Goal: Information Seeking & Learning: Understand process/instructions

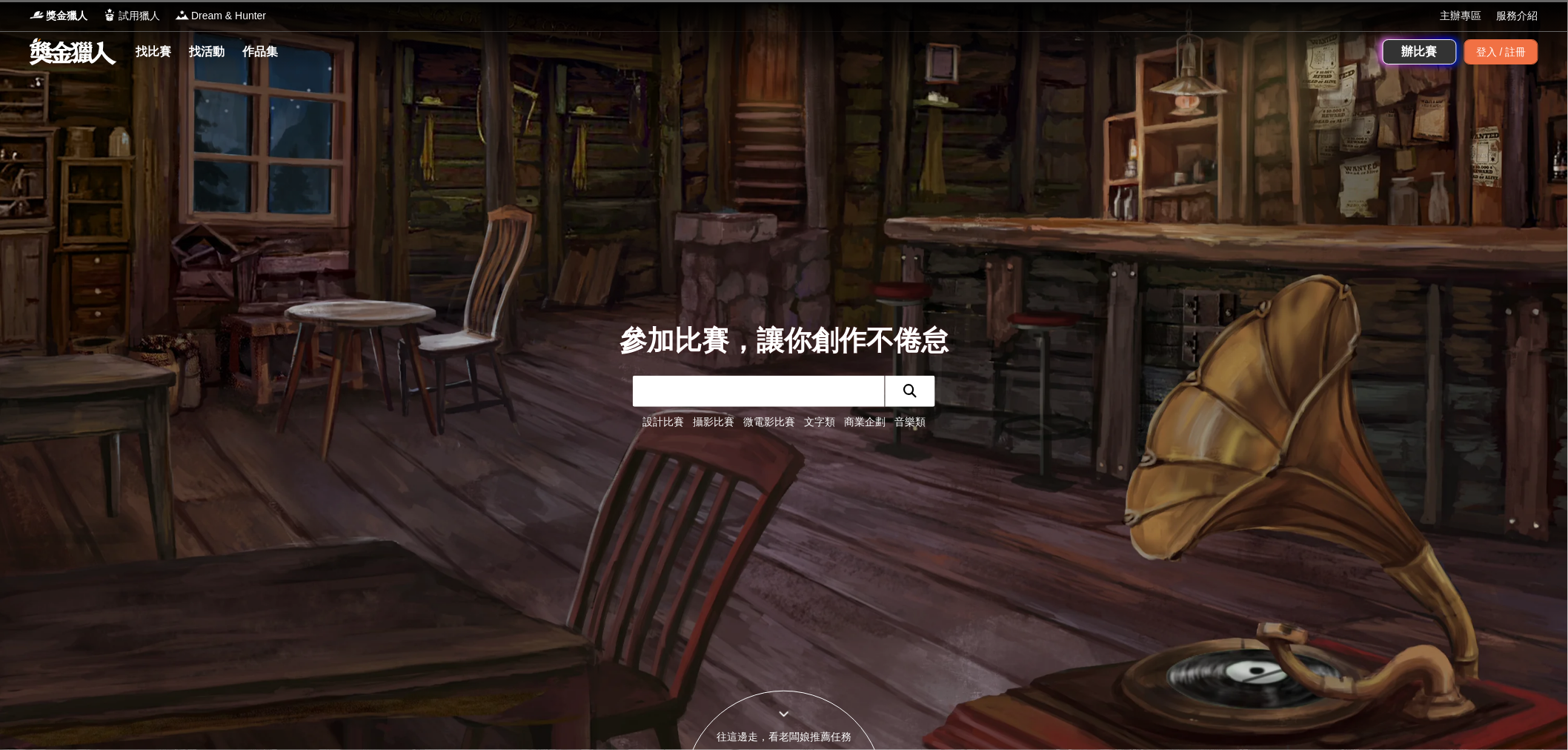
click at [819, 423] on link "文字類" at bounding box center [820, 421] width 31 height 12
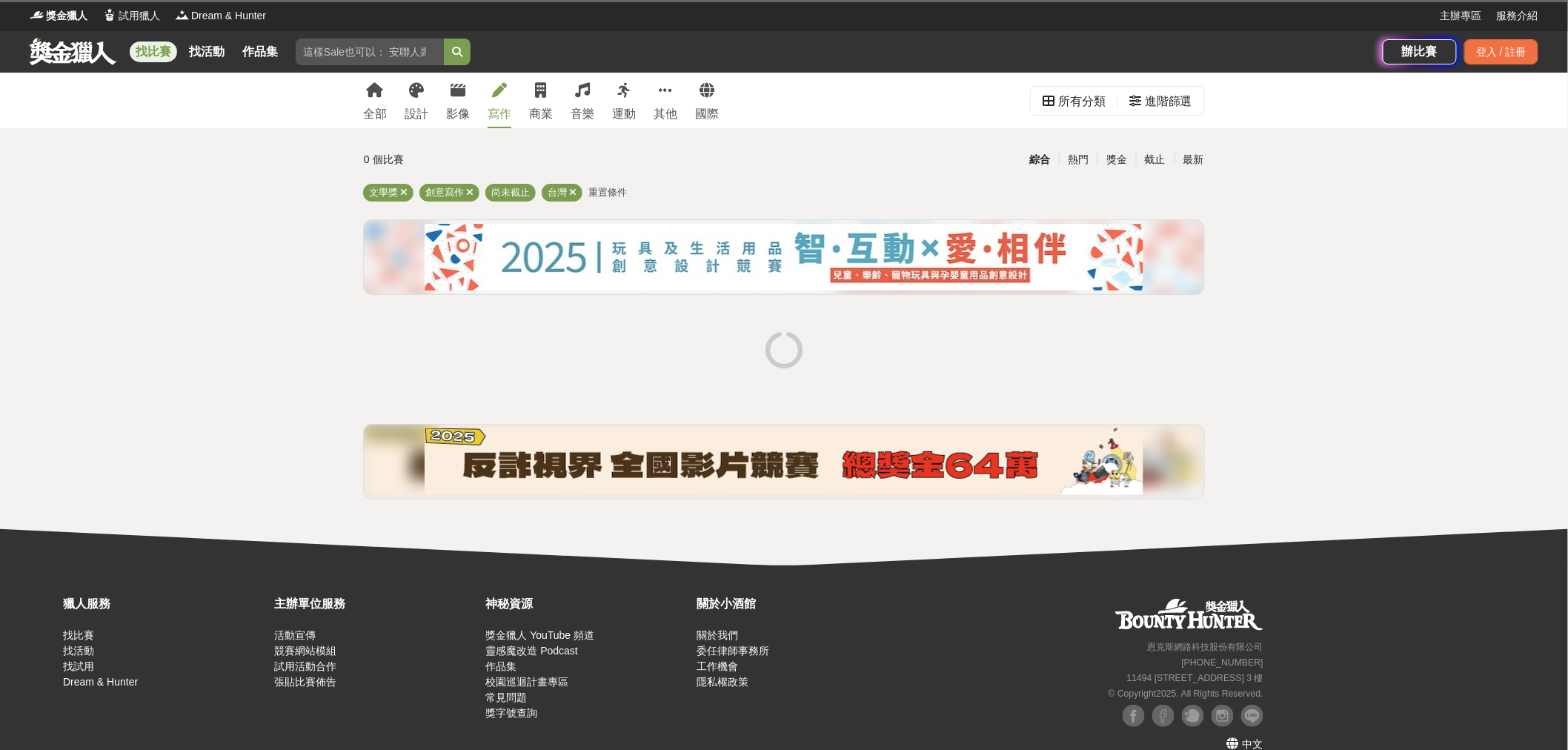
click at [507, 91] on icon at bounding box center [500, 90] width 15 height 15
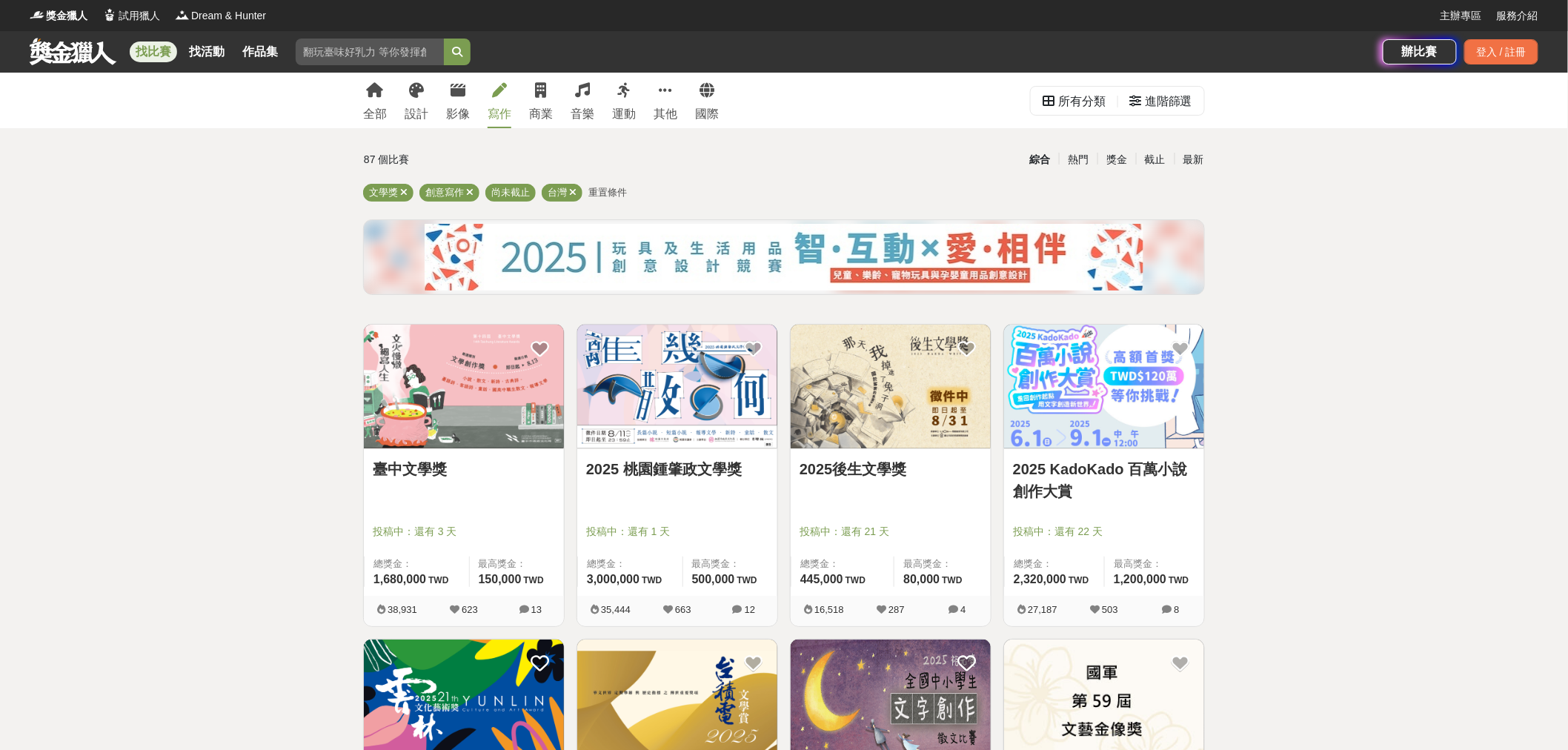
click at [670, 473] on link "2025 桃園鍾肇政文學獎" at bounding box center [677, 468] width 182 height 22
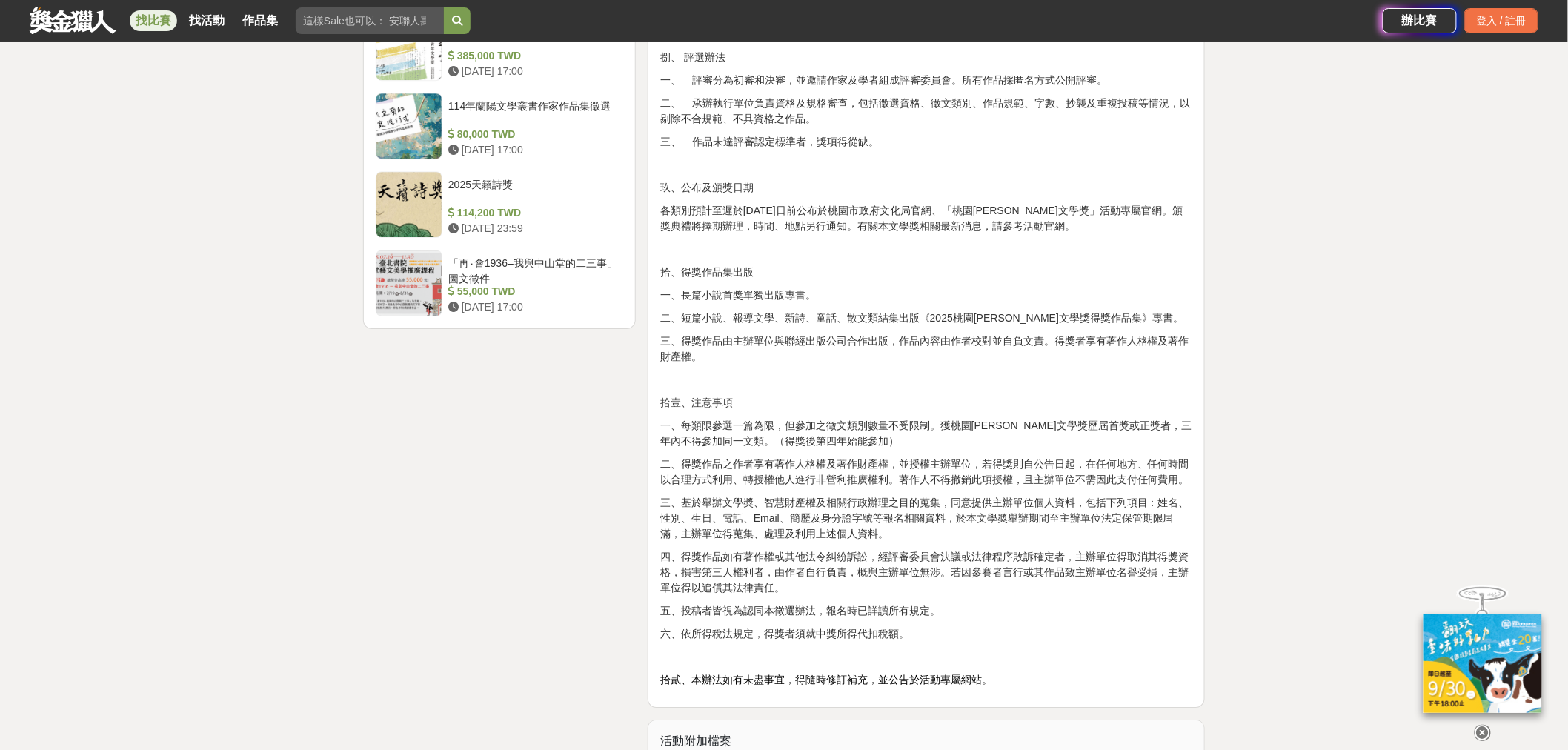
scroll to position [1729, 0]
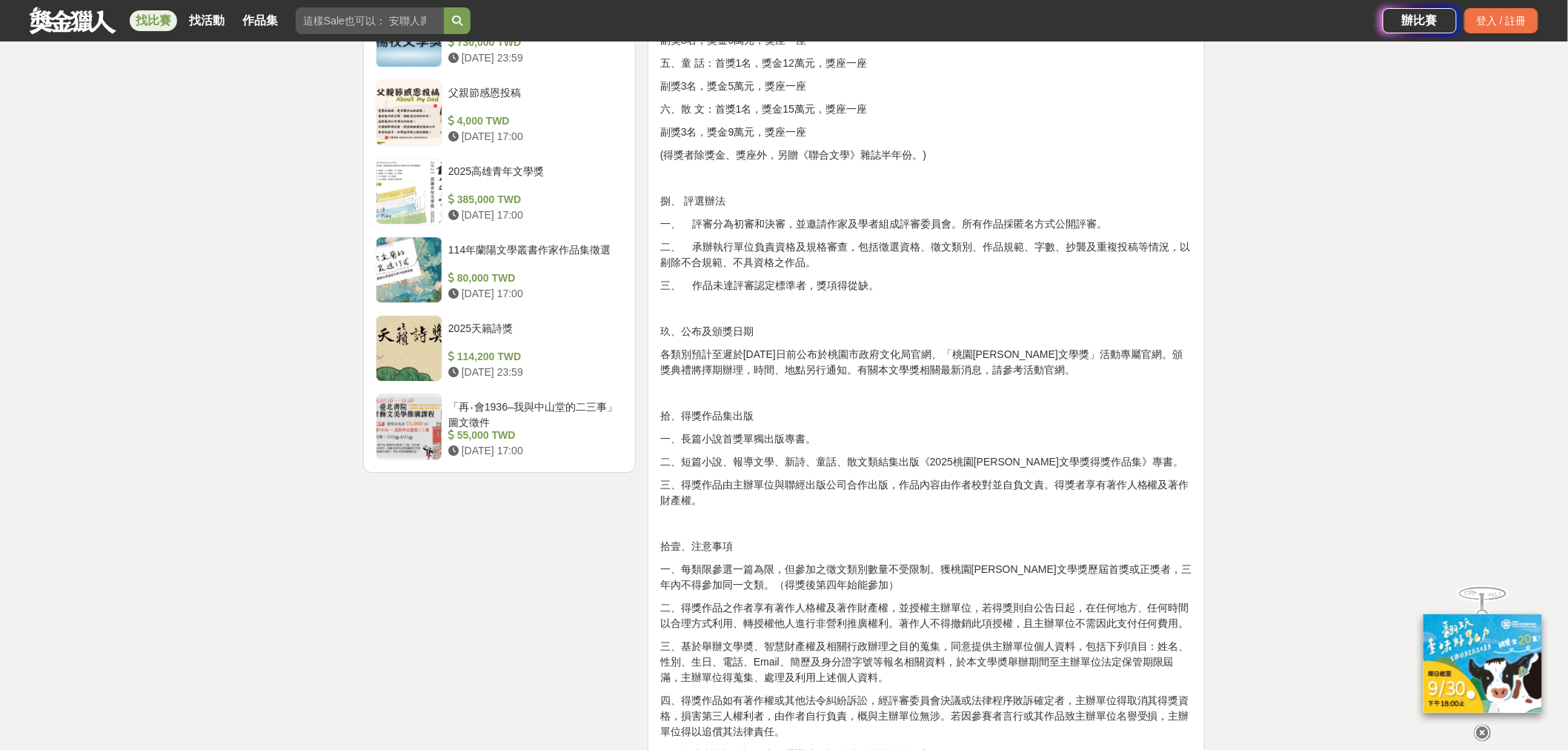
drag, startPoint x: 704, startPoint y: 356, endPoint x: 852, endPoint y: 390, distance: 151.9
drag, startPoint x: 861, startPoint y: 389, endPoint x: 707, endPoint y: 352, distance: 158.4
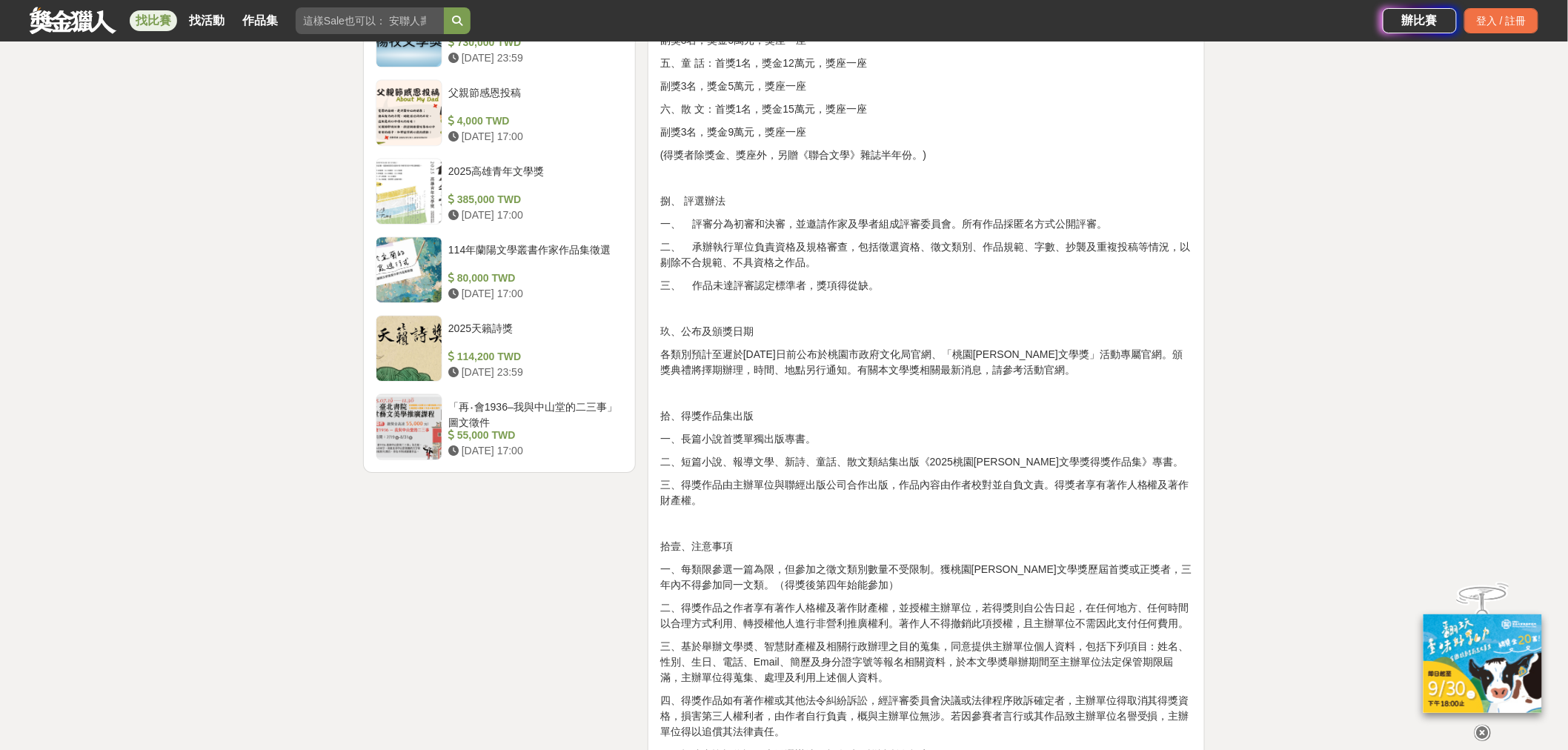
drag, startPoint x: 738, startPoint y: 356, endPoint x: 869, endPoint y: 381, distance: 133.4
drag, startPoint x: 861, startPoint y: 391, endPoint x: 706, endPoint y: 358, distance: 158.5
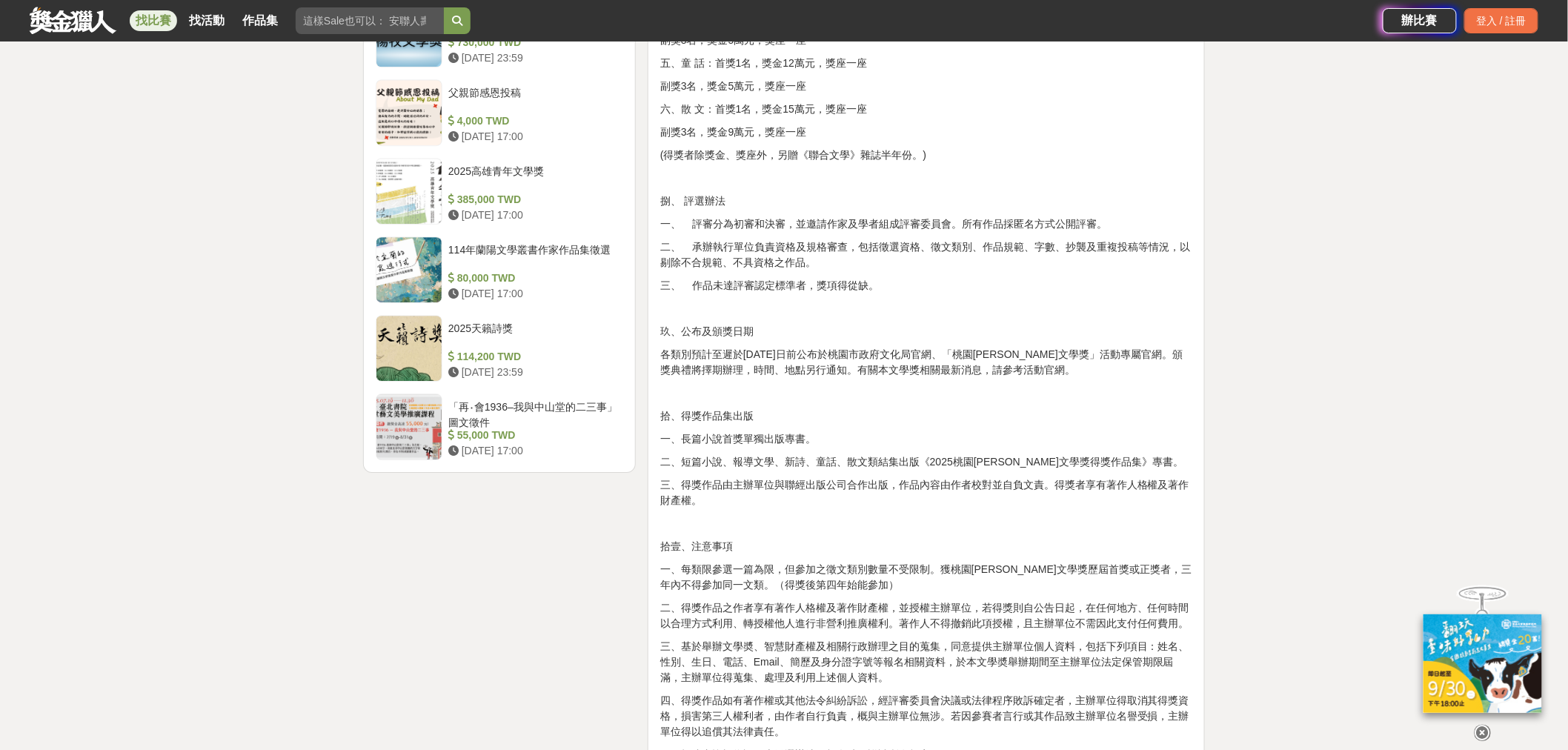
drag, startPoint x: 706, startPoint y: 360, endPoint x: 848, endPoint y: 390, distance: 145.1
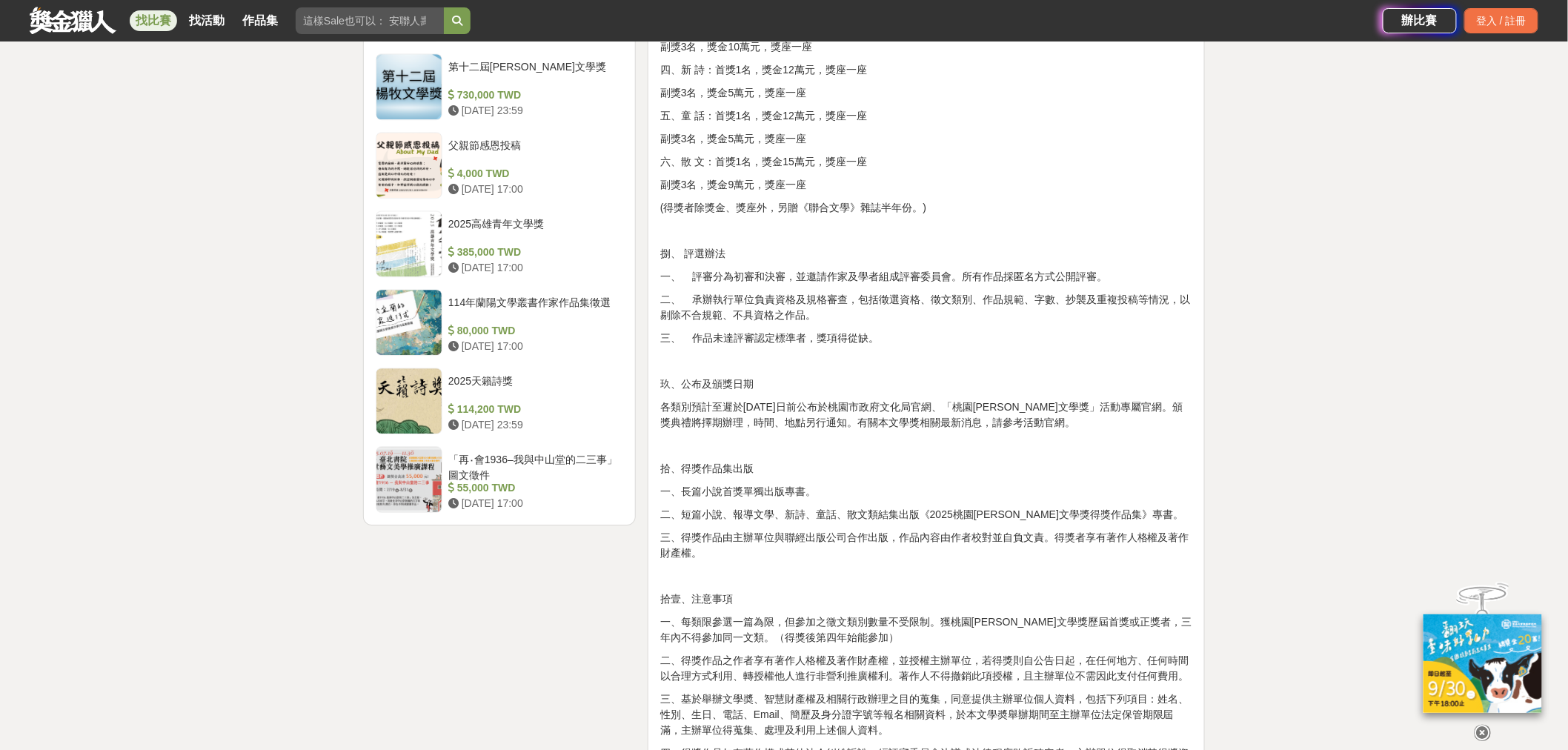
scroll to position [1646, 0]
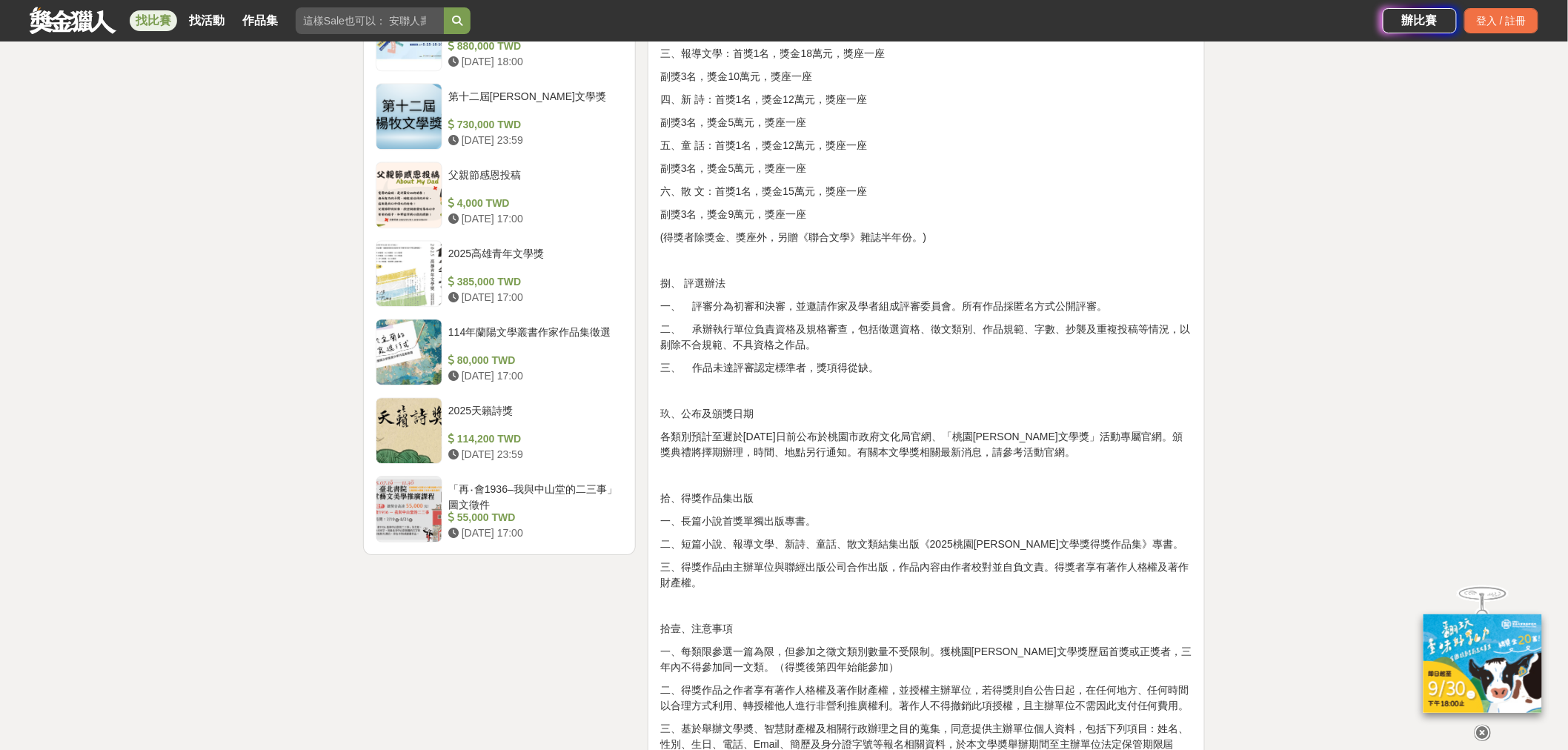
drag, startPoint x: 703, startPoint y: 257, endPoint x: 890, endPoint y: 324, distance: 198.6
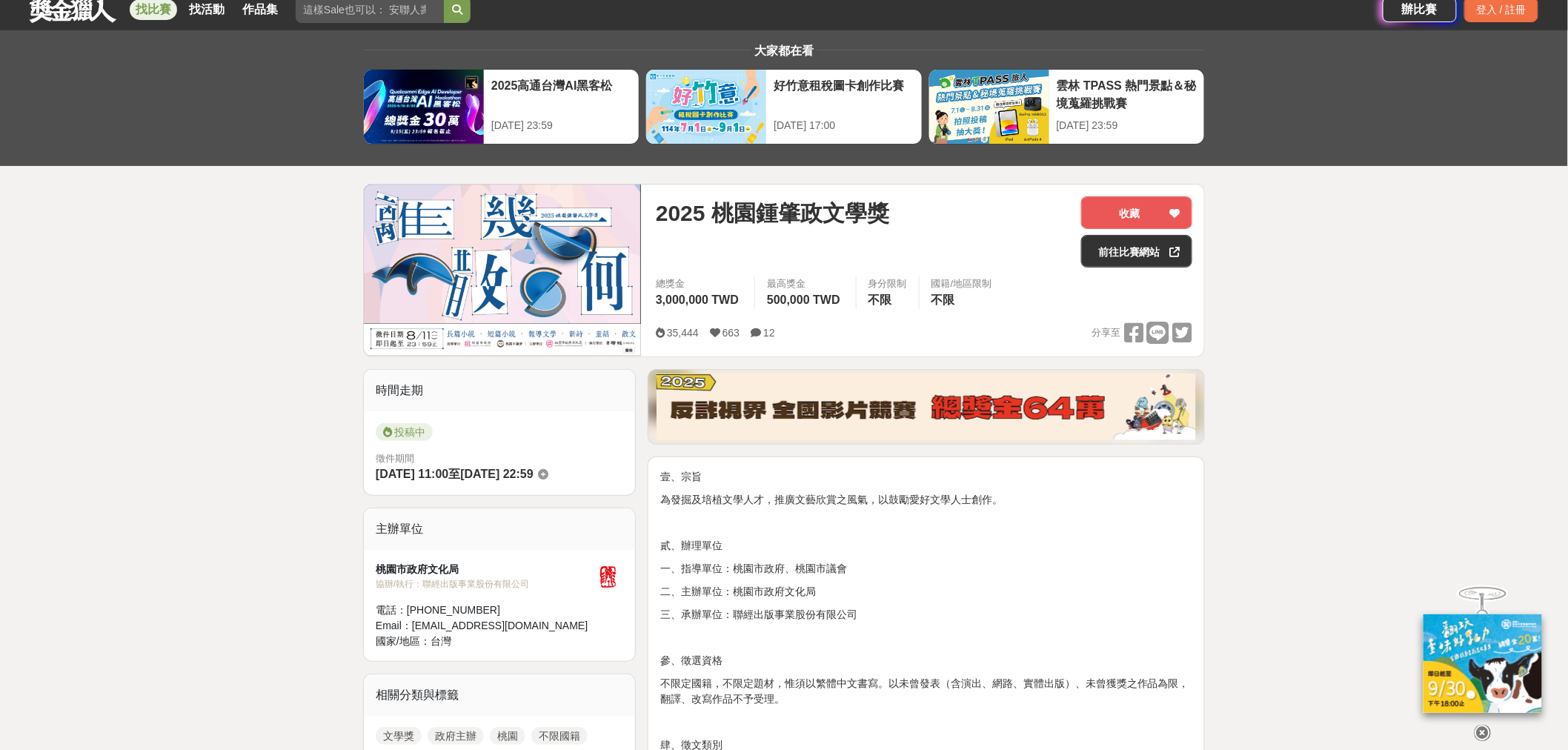
scroll to position [0, 0]
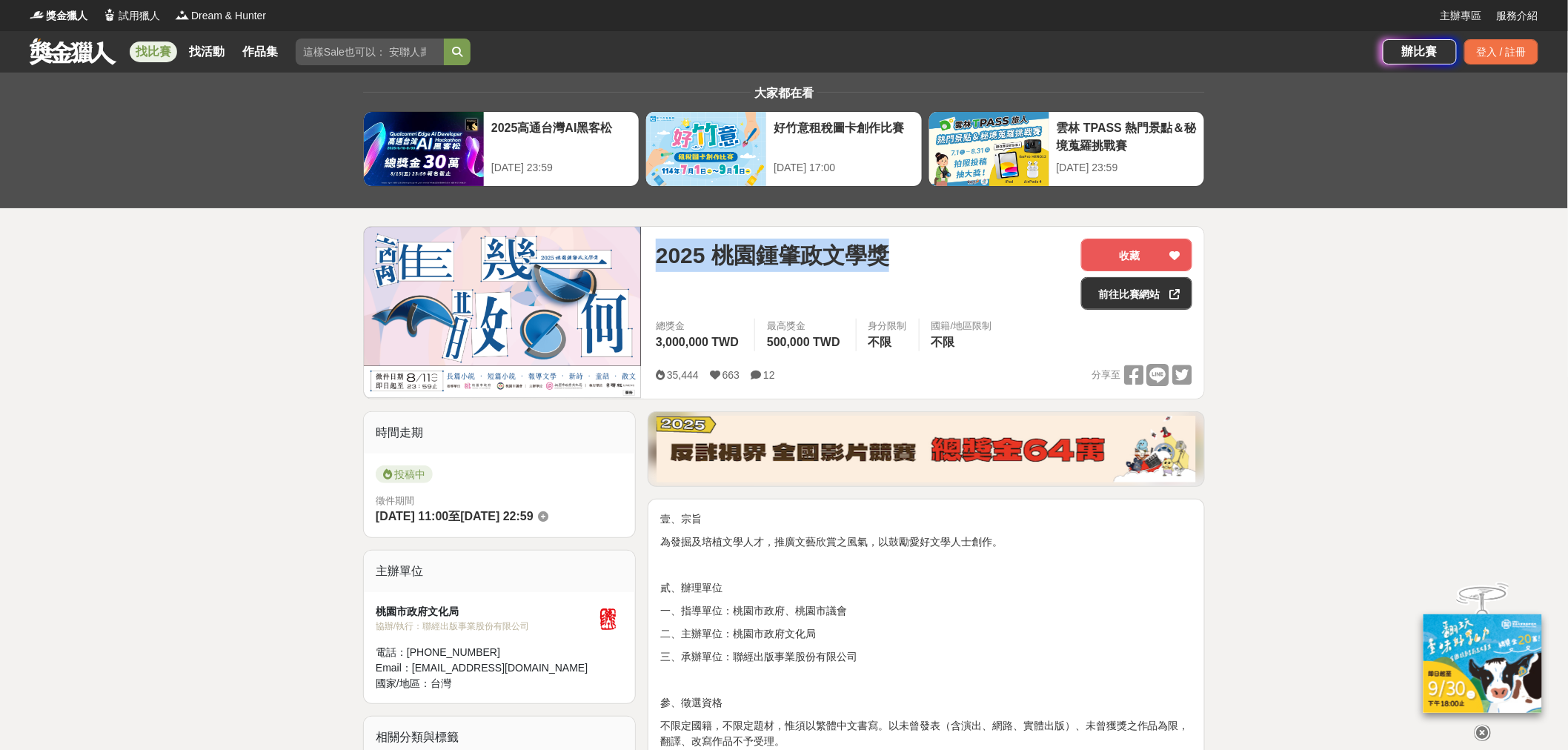
drag, startPoint x: 660, startPoint y: 267, endPoint x: 995, endPoint y: 251, distance: 335.4
click at [995, 251] on div "2025 桃園鍾肇政文學獎" at bounding box center [862, 255] width 414 height 34
copy span "2025 桃園鍾肇政文學獎"
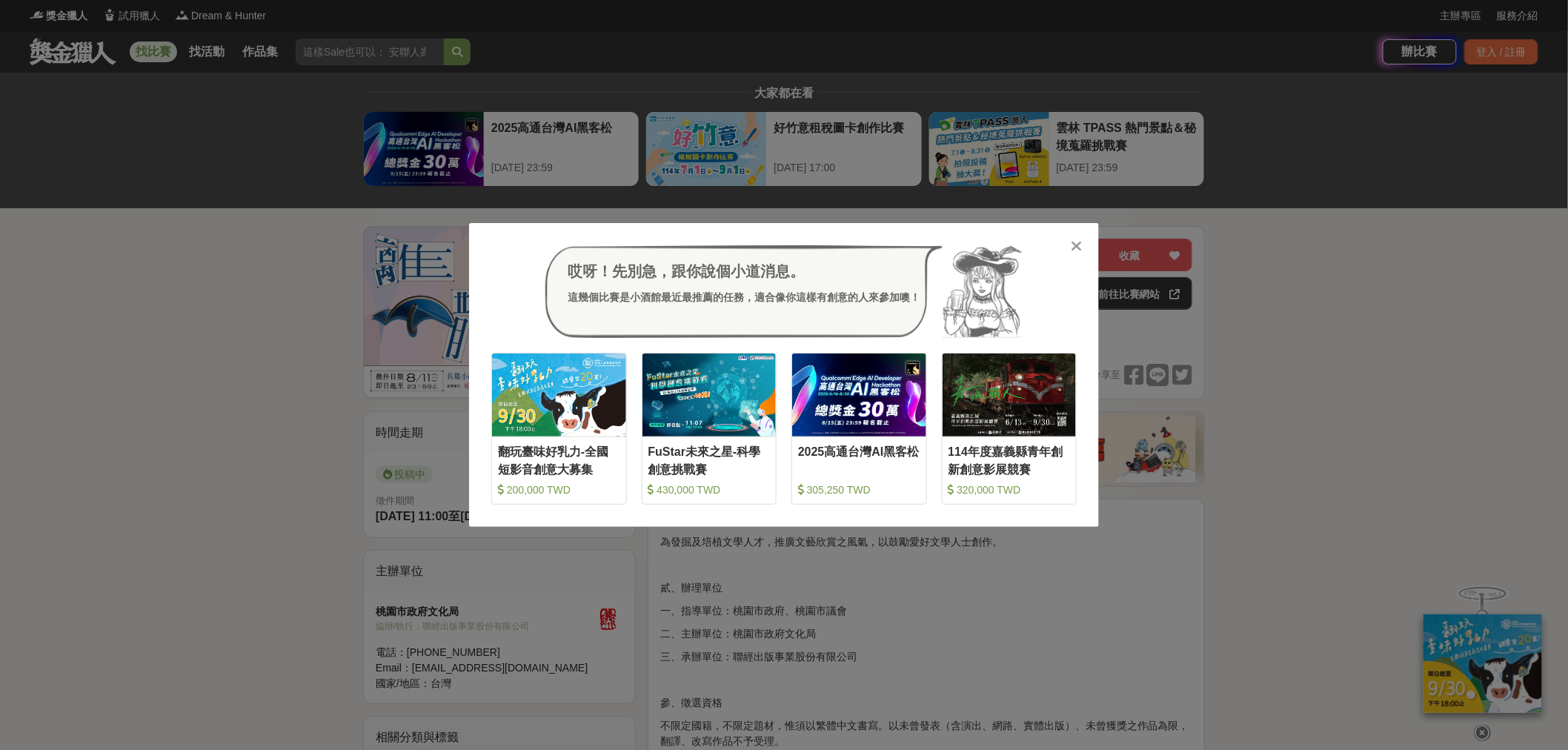
click at [1083, 248] on icon at bounding box center [1078, 246] width 11 height 15
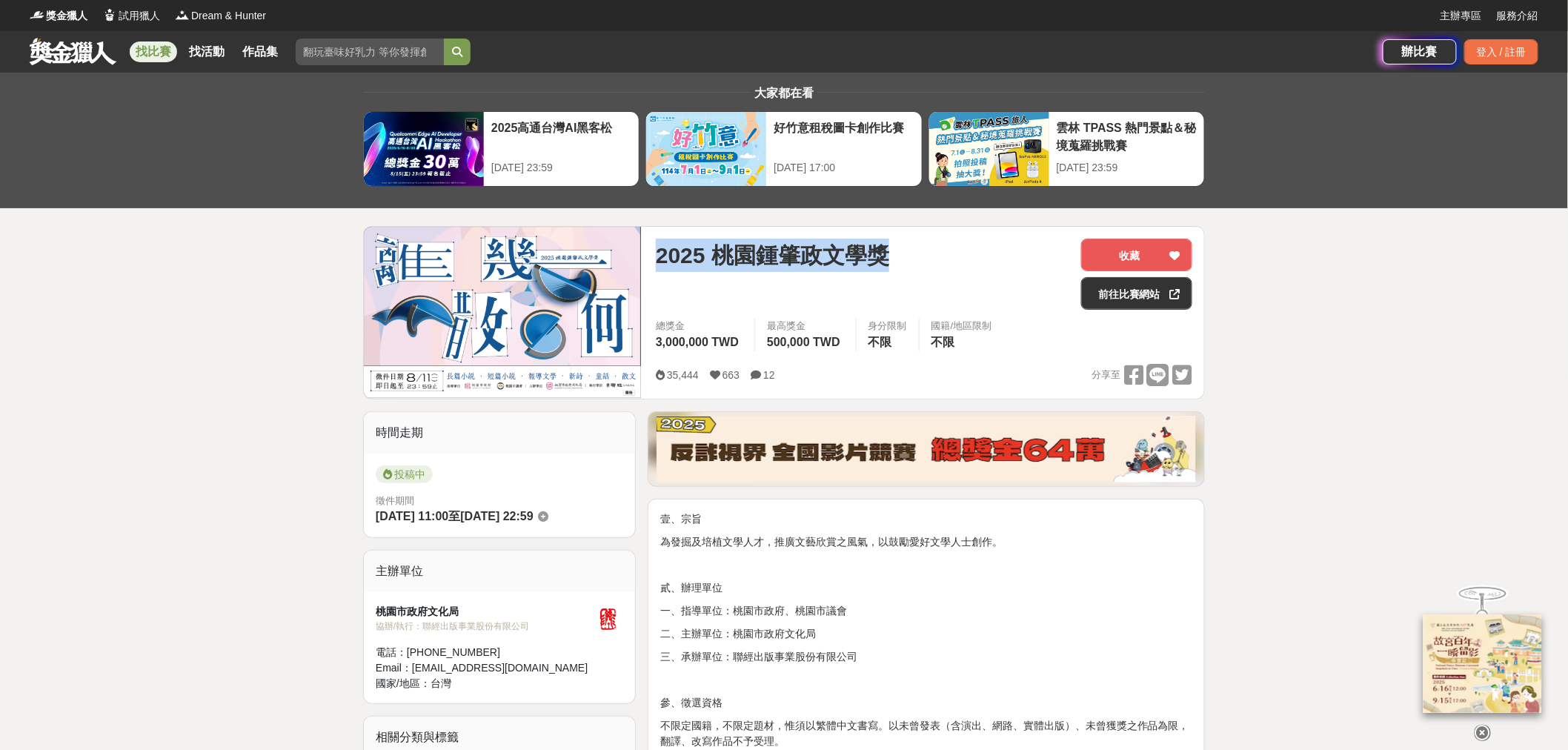
drag, startPoint x: 664, startPoint y: 263, endPoint x: 940, endPoint y: 253, distance: 276.2
click at [890, 253] on span "2025 桃園鍾肇政文學獎" at bounding box center [772, 255] width 233 height 34
copy span "2025 桃園鍾肇政文學獎"
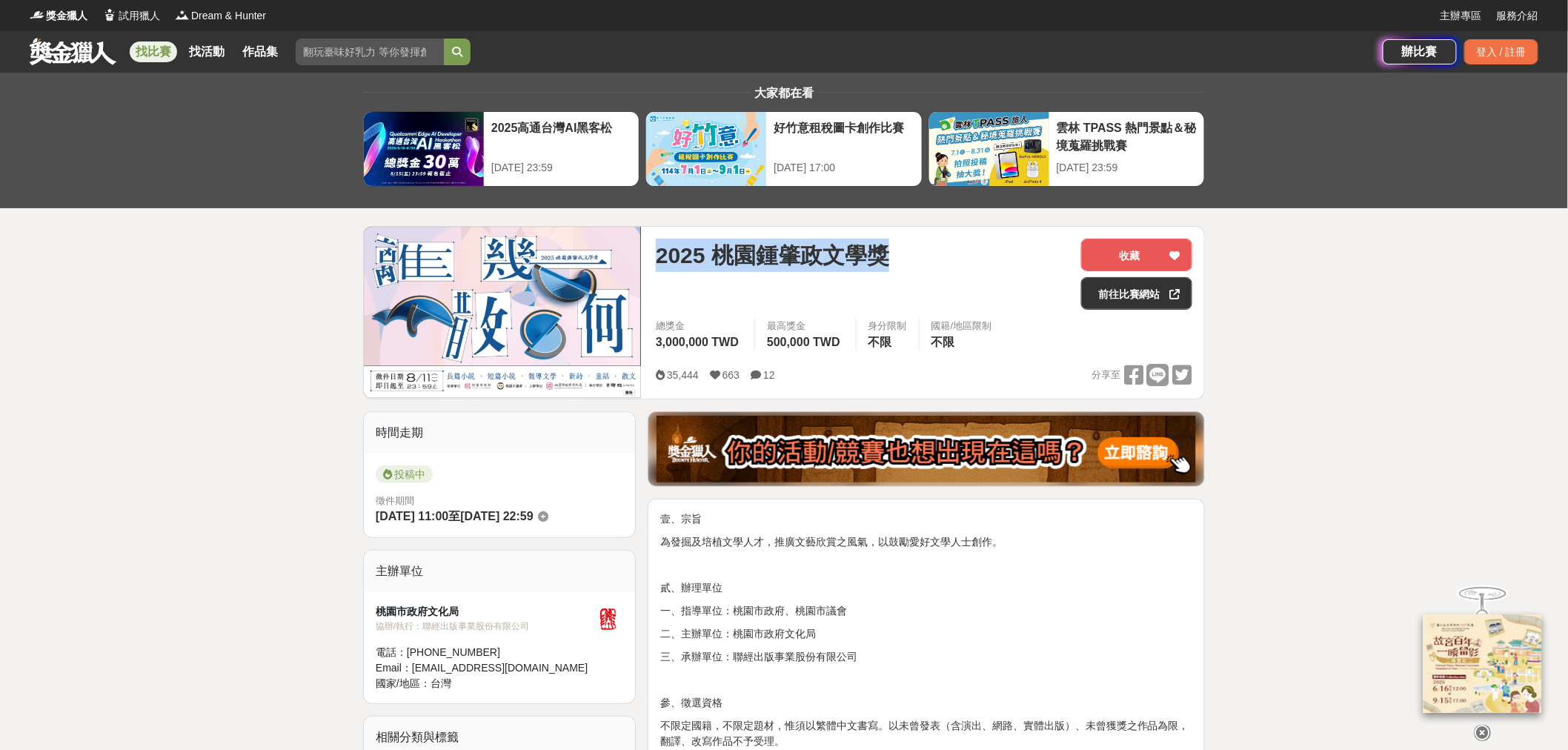
copy span "2025 桃園鍾肇政文學獎"
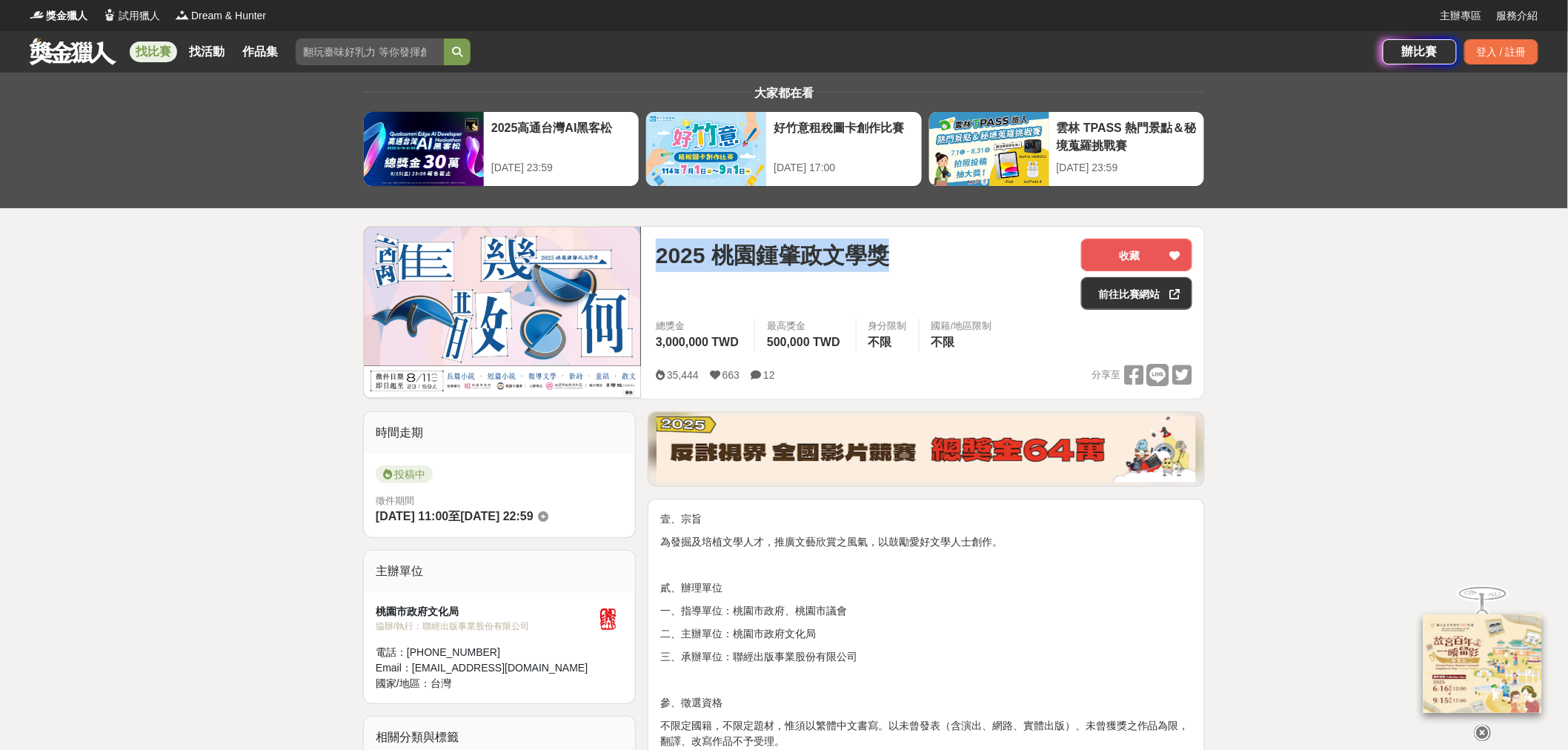
copy span "2025 桃園鍾肇政文學獎"
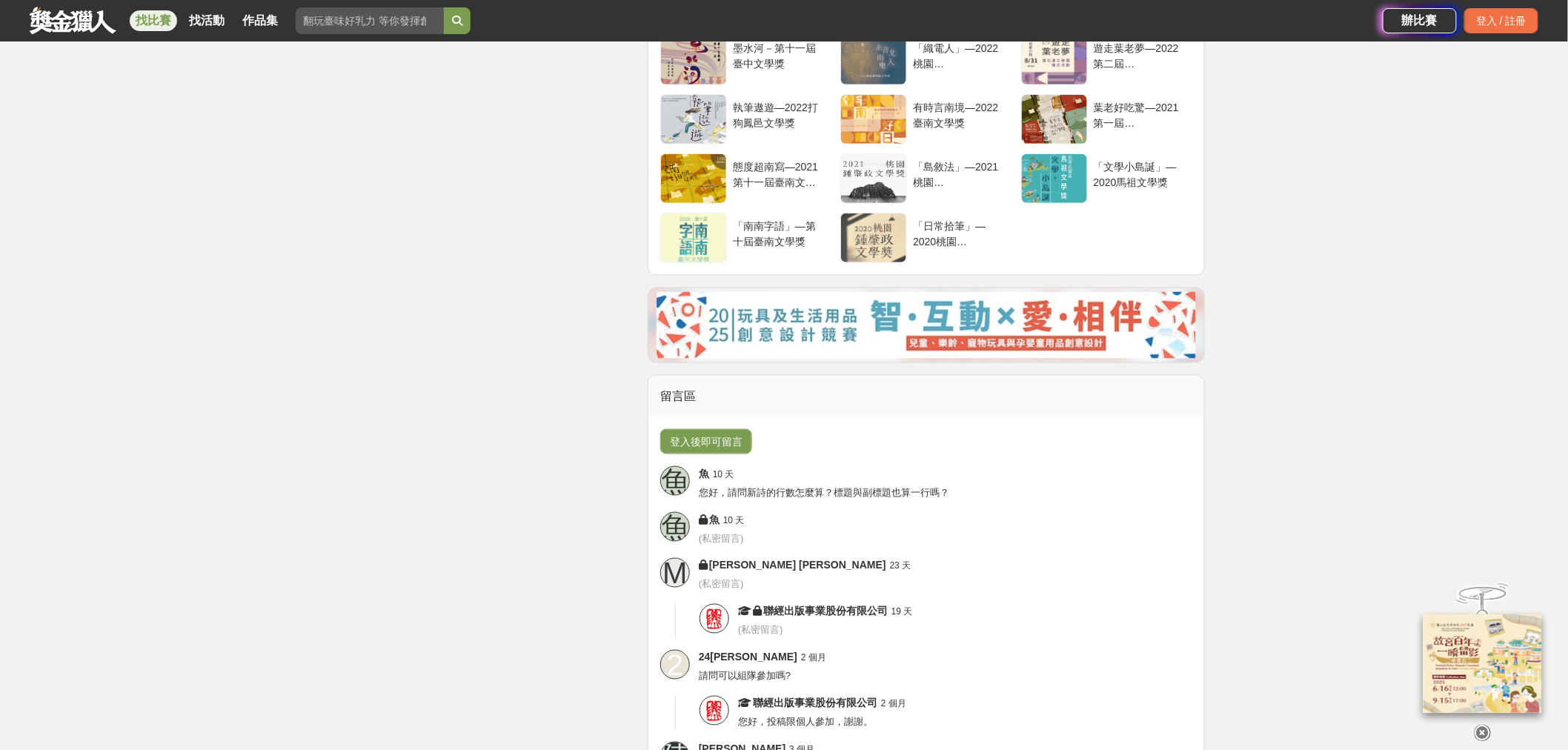
scroll to position [2881, 0]
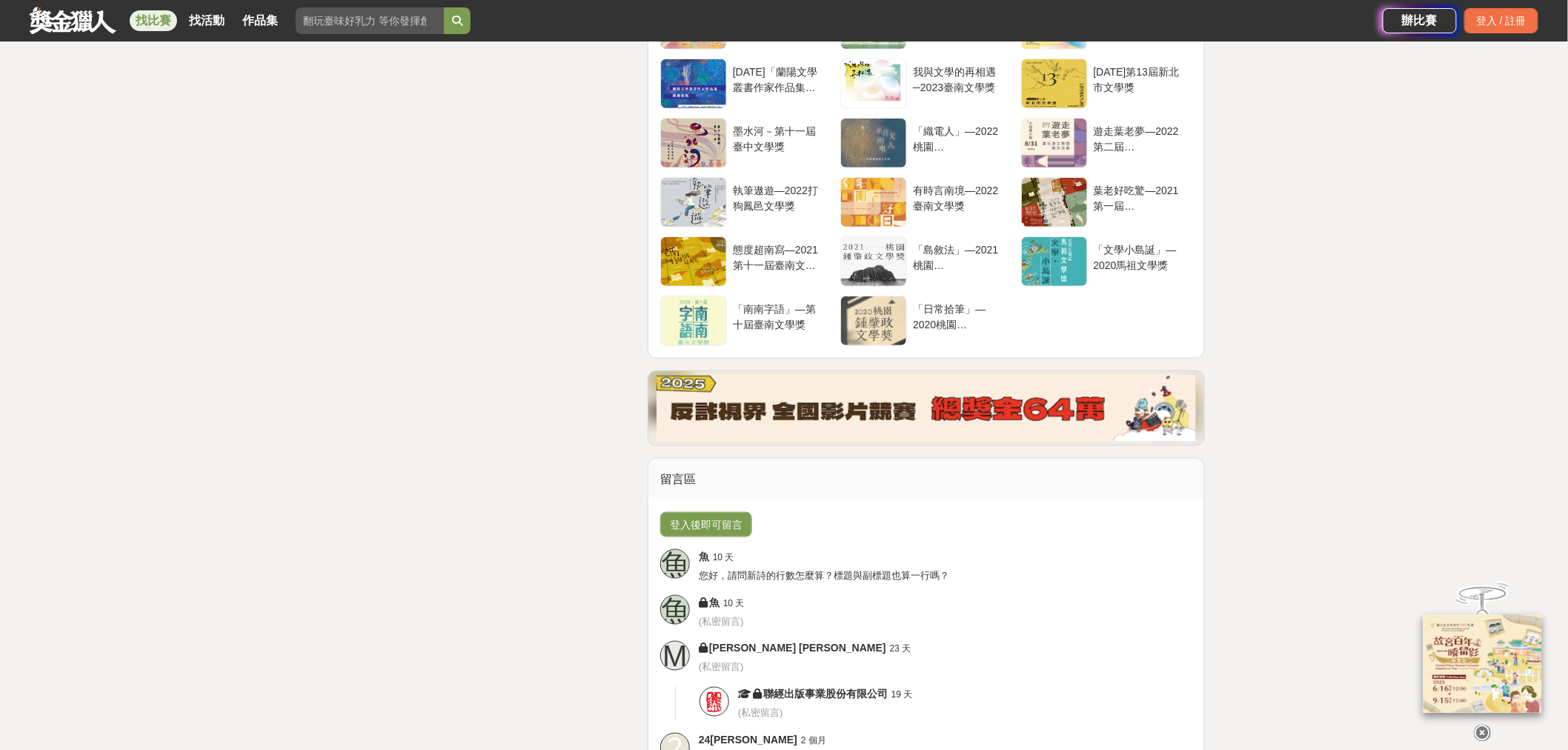
drag, startPoint x: 655, startPoint y: 211, endPoint x: 1099, endPoint y: 410, distance: 486.6
copy div "l、ip dolorsitam，consectet，adipiscinge。 s、doei t、inci：utlab、etdol m、aliq：enimadm…"
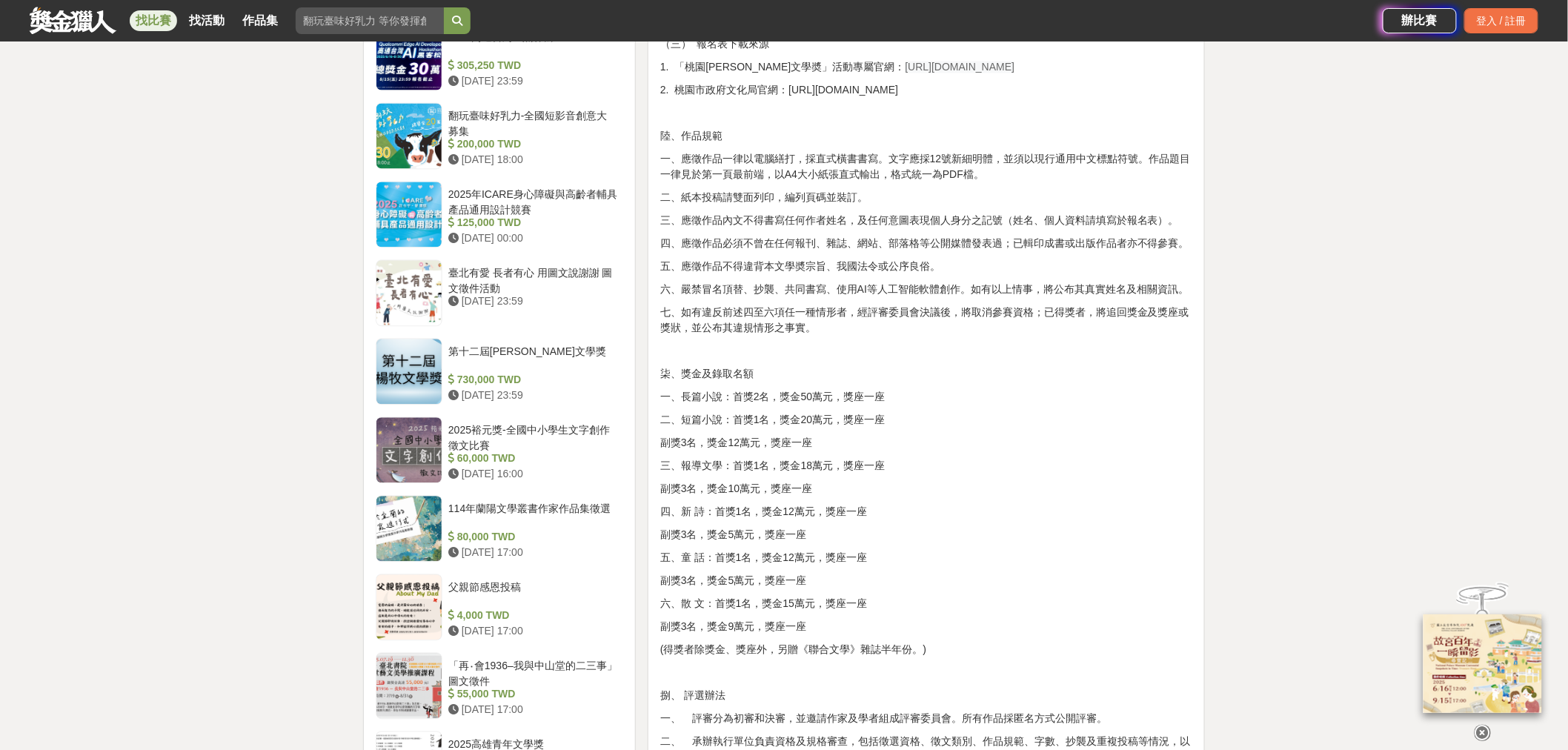
scroll to position [1317, 0]
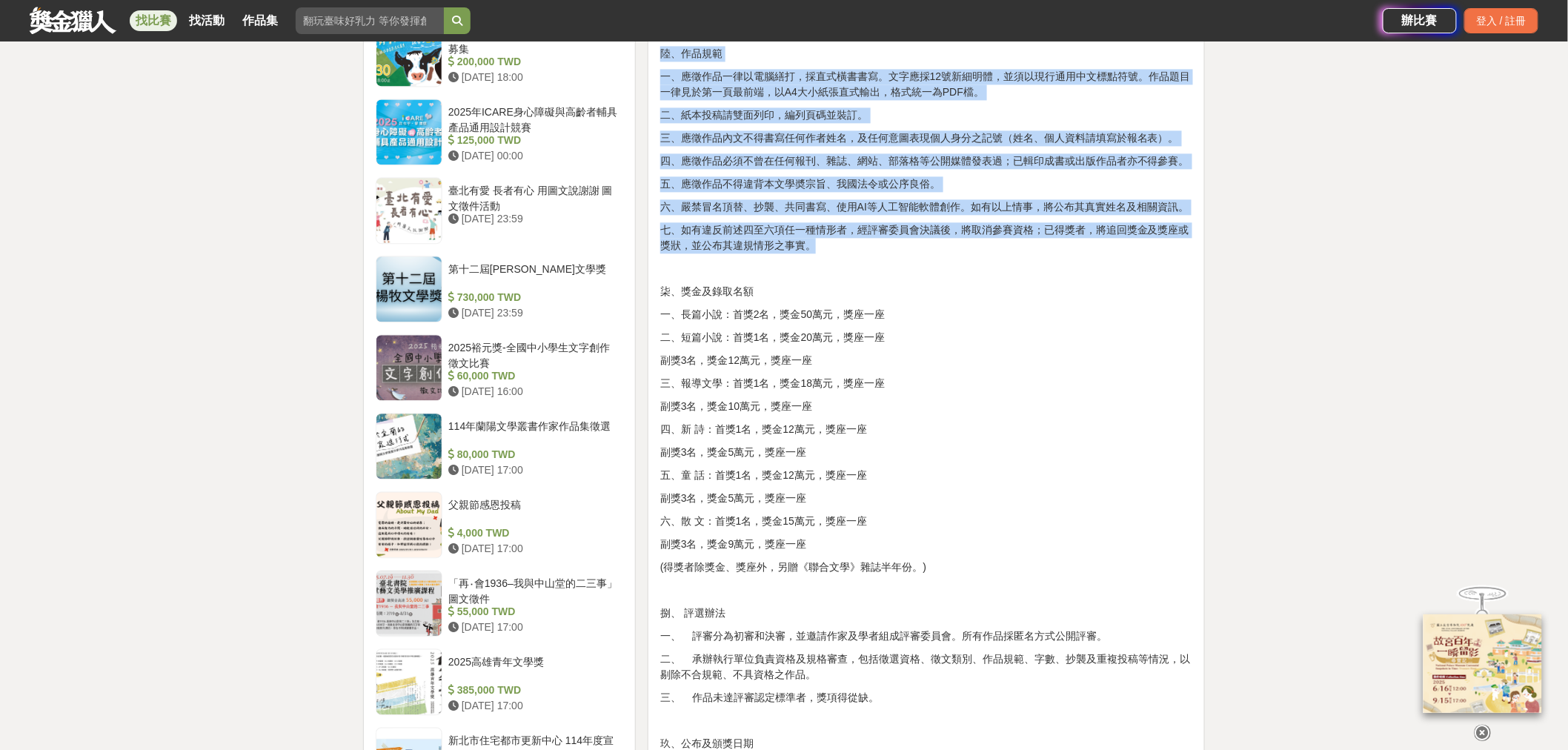
drag, startPoint x: 812, startPoint y: 320, endPoint x: 1071, endPoint y: 661, distance: 428.2
click at [1071, 661] on div "壹、宗旨 為發掘及培植文學人才，推廣文藝欣賞之風氣，以鼓勵愛好文學人士創作。 貳、辦理單位 一、指導單位：桃園市政府、桃園市議會 二、主辦單位：桃園市政府文化…" at bounding box center [926, 219] width 532 height 2049
click at [1071, 253] on p "七、如有違反前述四至六項任一種情形者，經評審委員會決議後，將取消參賽資格；已得獎者，將追回獎金及獎座或獎狀，並公布其違規情形之事實。" at bounding box center [926, 238] width 532 height 31
drag, startPoint x: 1038, startPoint y: 652, endPoint x: 964, endPoint y: 311, distance: 348.9
click at [964, 311] on div "壹、宗旨 為發掘及培植文學人才，推廣文藝欣賞之風氣，以鼓勵愛好文學人士創作。 貳、辦理單位 一、指導單位：桃園市政府、桃園市議會 二、主辦單位：桃園市政府文化…" at bounding box center [926, 219] width 532 height 2049
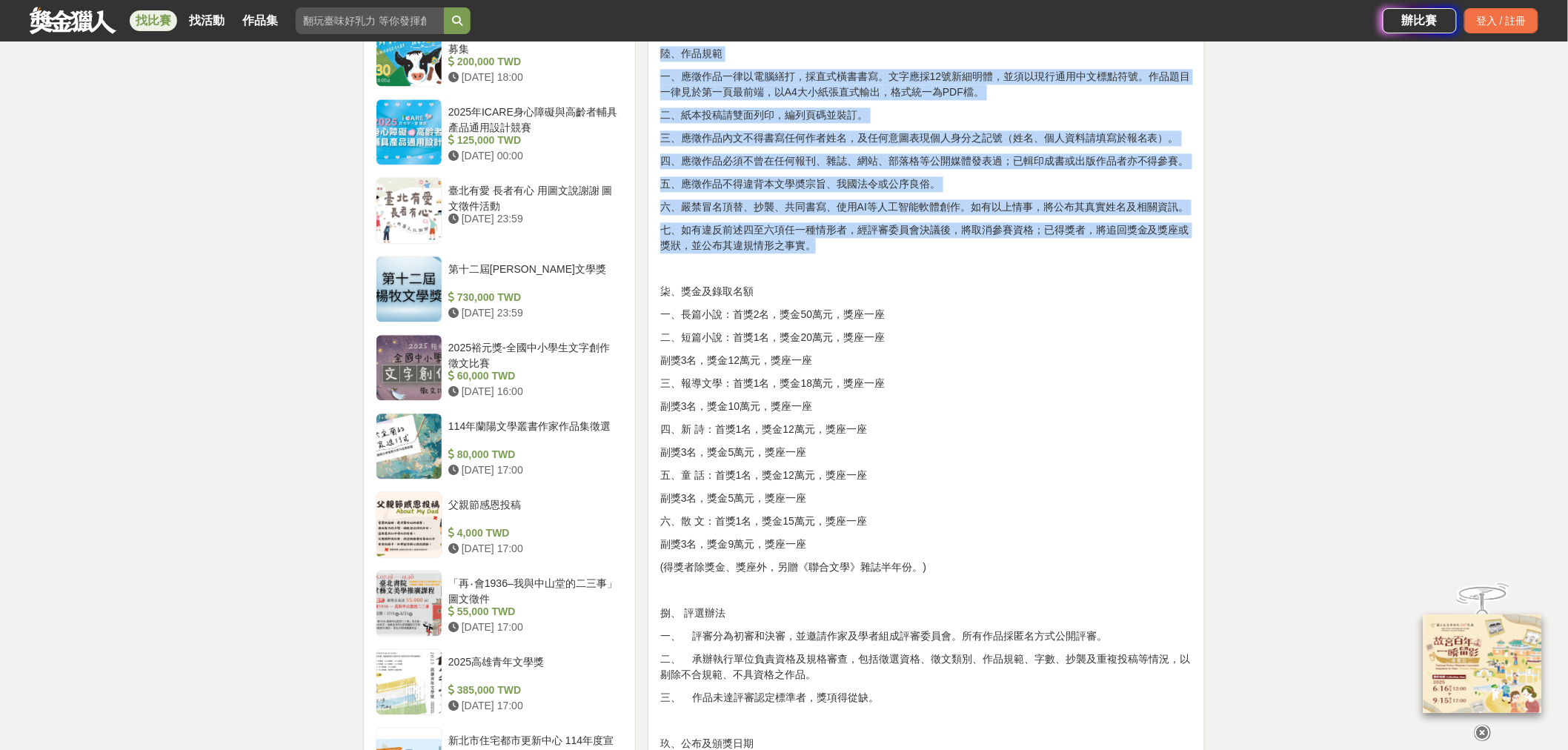
click at [964, 38] on p at bounding box center [926, 30] width 532 height 15
drag, startPoint x: 964, startPoint y: 311, endPoint x: 1038, endPoint y: 692, distance: 388.1
click at [1038, 692] on div "壹、宗旨 為發掘及培植文學人才，推廣文藝欣賞之風氣，以鼓勵愛好文學人士創作。 貳、辦理單位 一、指導單位：桃園市政府、桃園市議會 二、主辦單位：桃園市政府文化…" at bounding box center [926, 219] width 532 height 2049
click at [1038, 276] on p at bounding box center [926, 268] width 532 height 15
drag, startPoint x: 1039, startPoint y: 667, endPoint x: 988, endPoint y: 295, distance: 375.5
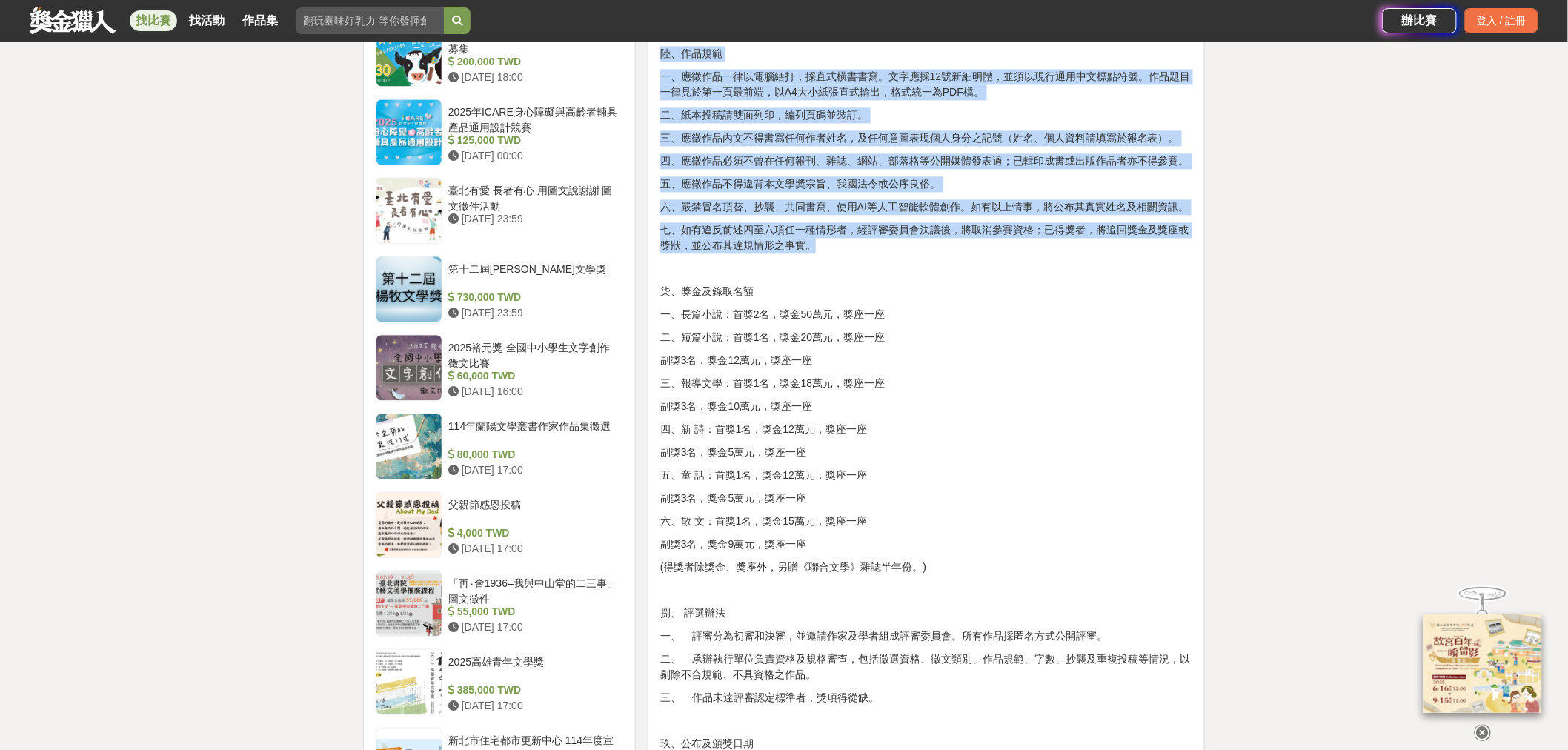
click at [989, 302] on div "壹、宗旨 為發掘及培植文學人才，推廣文藝欣賞之風氣，以鼓勵愛好文學人士創作。 貳、辦理單位 一、指導單位：桃園市政府、桃園市議會 二、主辦單位：桃園市政府文化…" at bounding box center [926, 219] width 532 height 2049
click at [988, 294] on div "壹、宗旨 為發掘及培植文學人才，推廣文藝欣賞之風氣，以鼓勵愛好文學人士創作。 貳、辦理單位 一、指導單位：桃園市政府、桃園市議會 二、主辦單位：桃園市政府文化…" at bounding box center [926, 219] width 532 height 2049
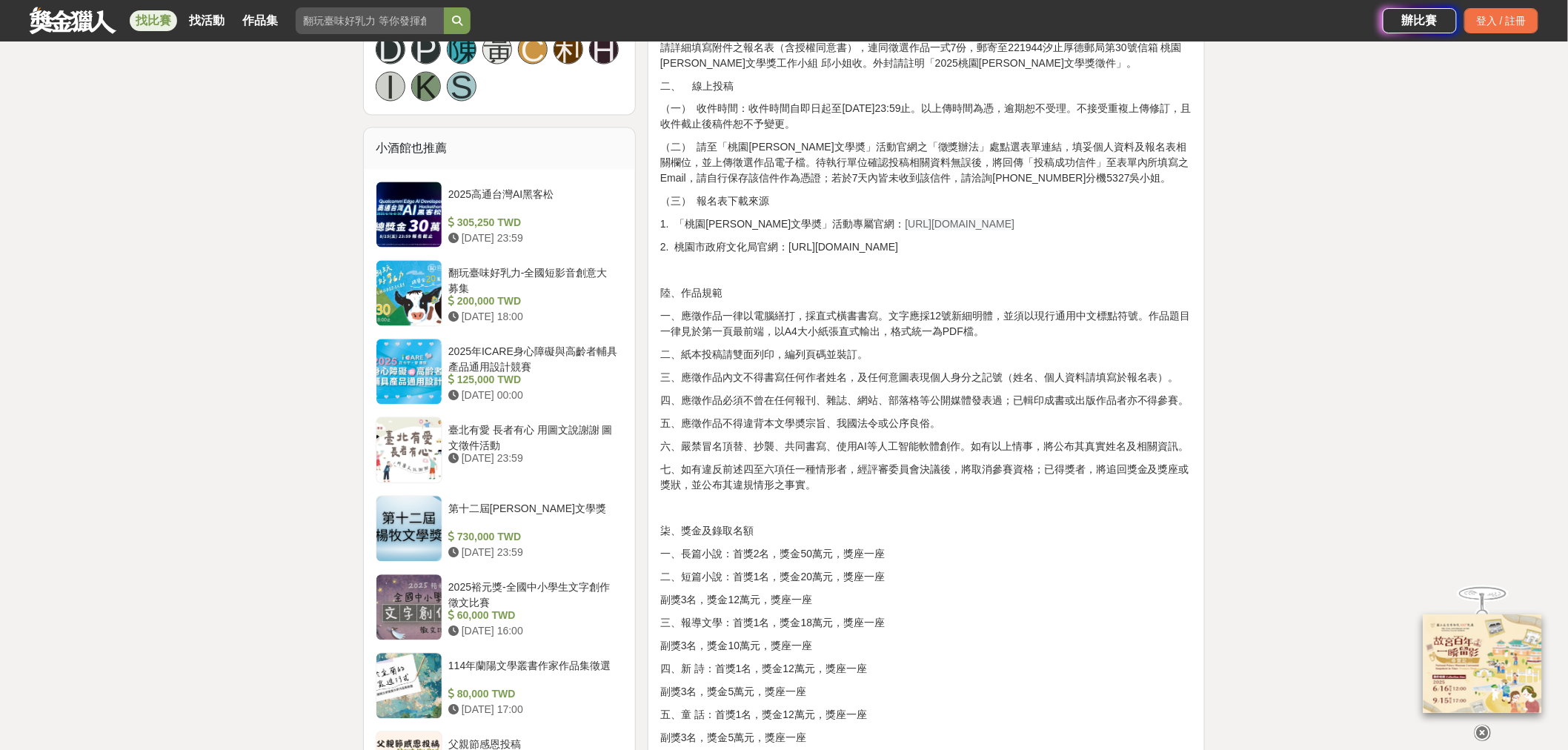
scroll to position [1070, 0]
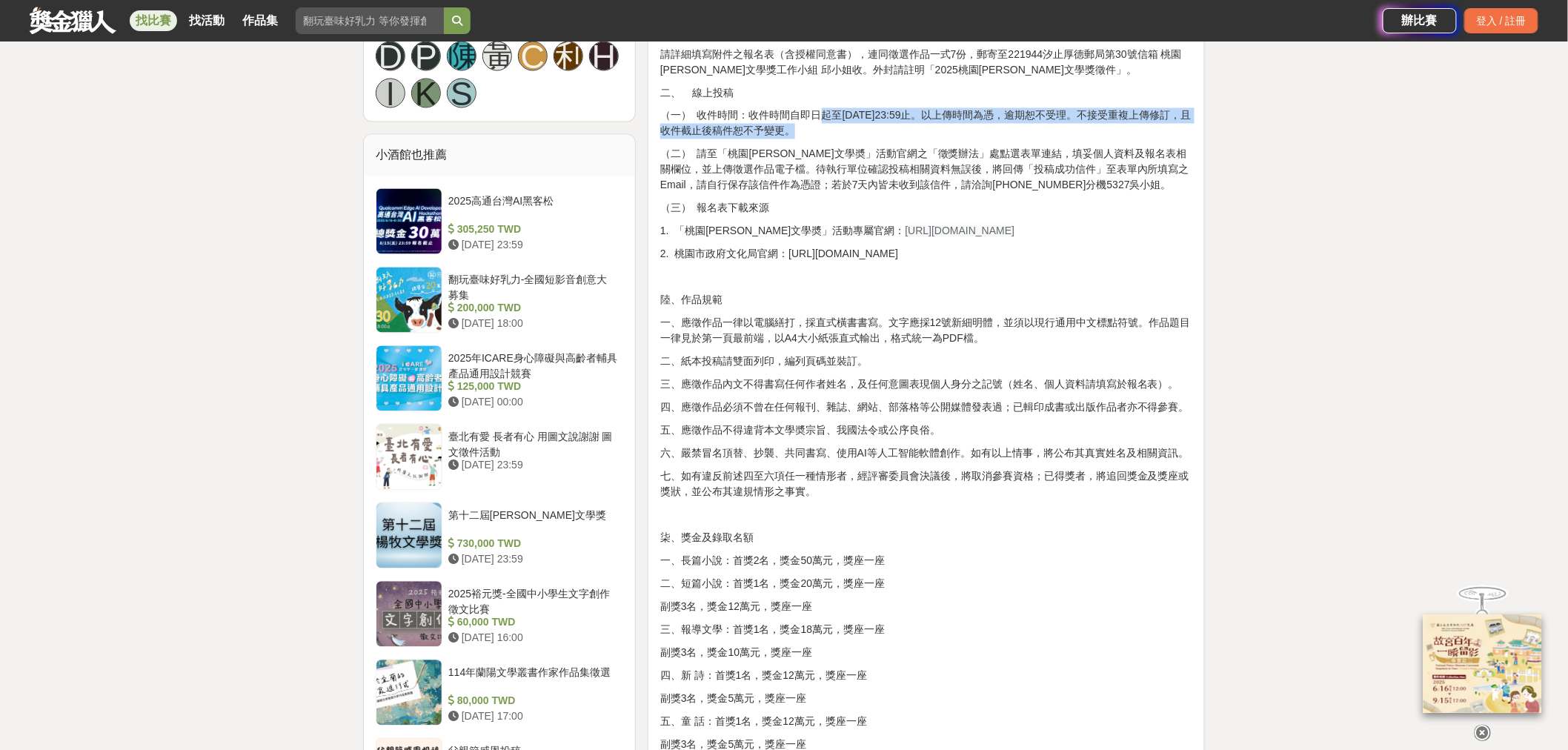
drag, startPoint x: 858, startPoint y: 331, endPoint x: 969, endPoint y: 358, distance: 114.2
click at [969, 139] on p "（一） 收件時間：收件時間自即日起至[DATE]23:59止。以上傳時間為憑，逾期恕不受理。不接受重複上傳修訂，且收件截止後稿件恕不予變更。" at bounding box center [926, 124] width 532 height 31
drag, startPoint x: 930, startPoint y: 353, endPoint x: 737, endPoint y: 339, distance: 193.5
click at [737, 139] on p "（一） 收件時間：收件時間自即日起至[DATE]23:59止。以上傳時間為憑，逾期恕不受理。不接受重複上傳修訂，且收件截止後稿件恕不予變更。" at bounding box center [926, 124] width 532 height 31
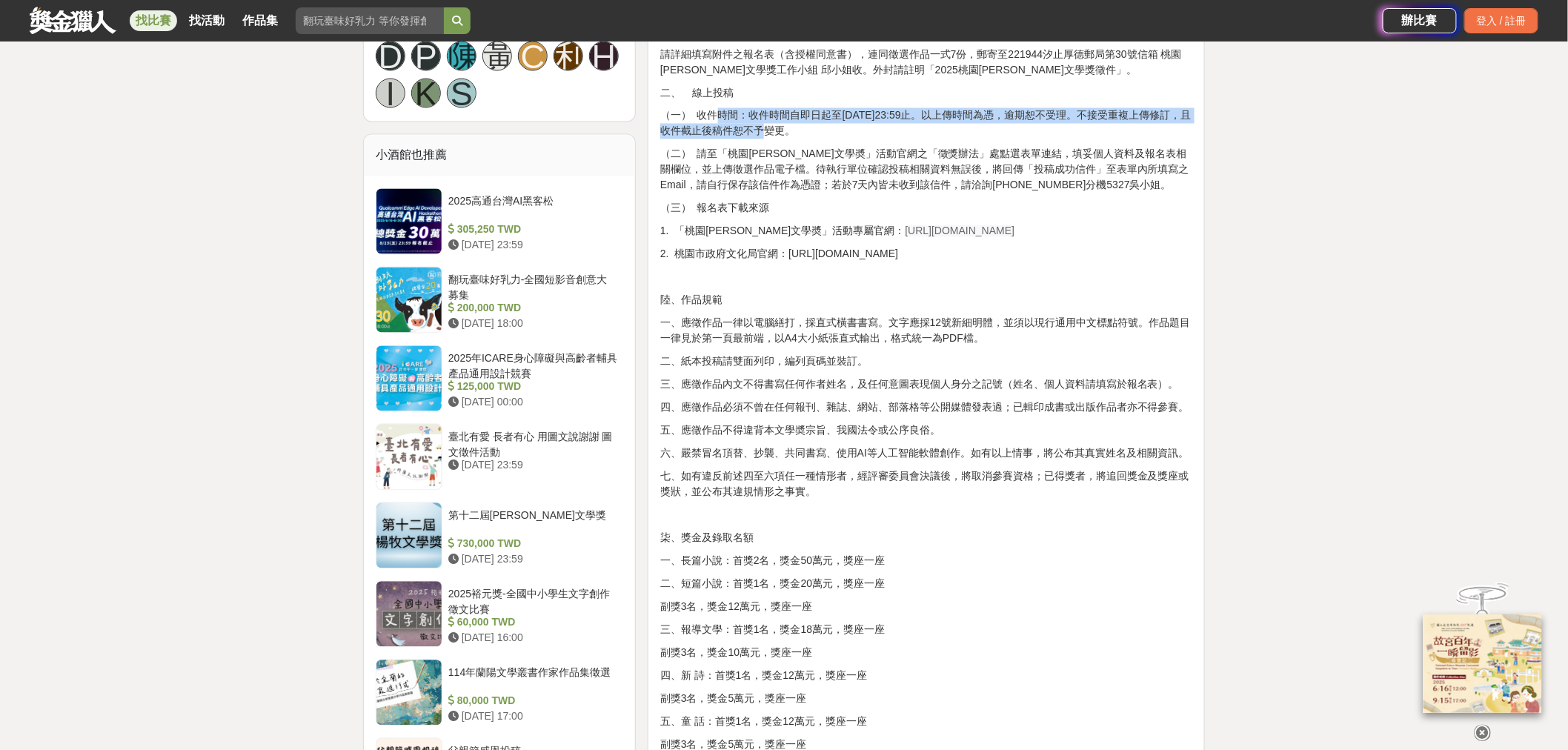
click at [737, 139] on p "（一） 收件時間：收件時間自即日起至[DATE]23:59止。以上傳時間為憑，逾期恕不受理。不接受重複上傳修訂，且收件截止後稿件恕不予變更。" at bounding box center [926, 124] width 532 height 31
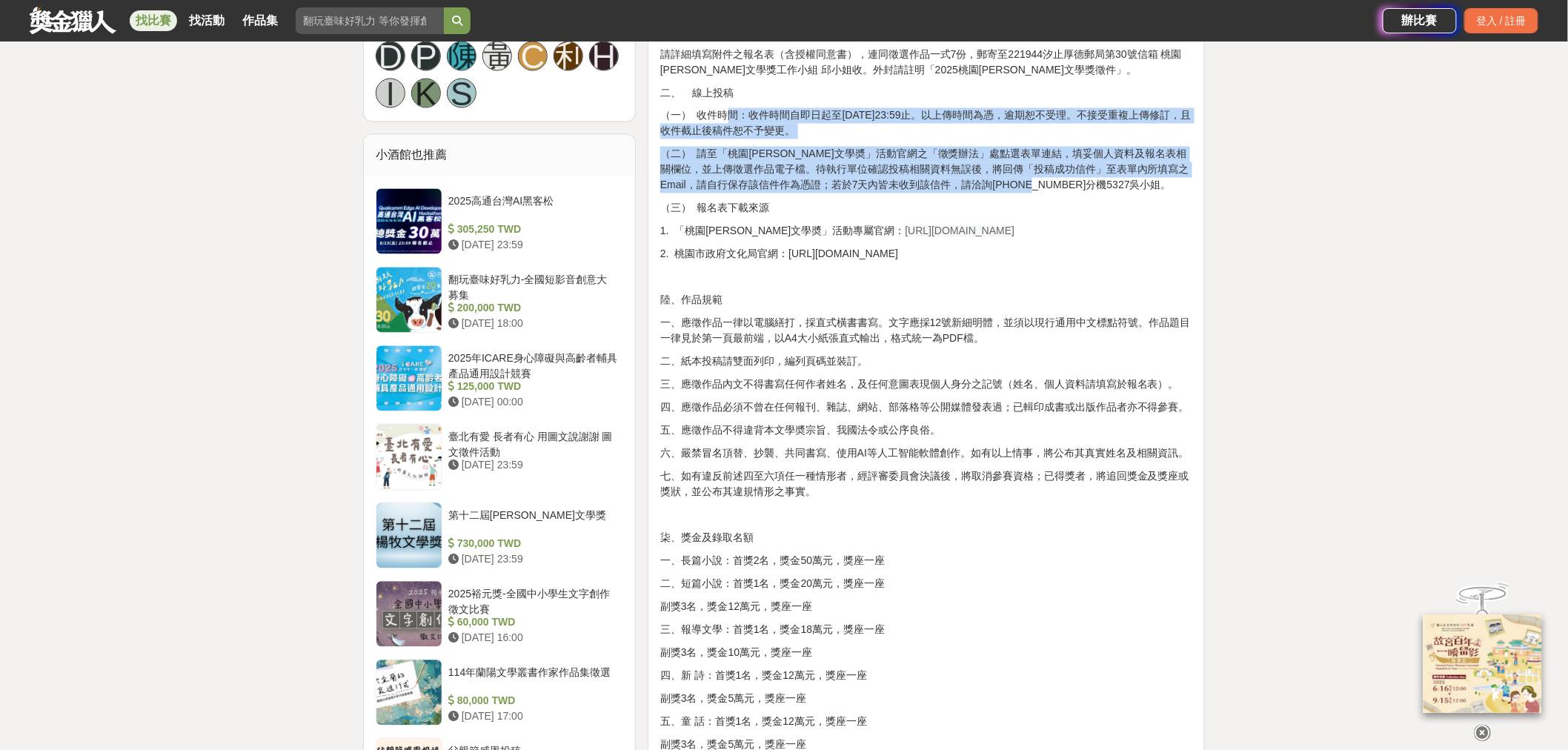
drag, startPoint x: 749, startPoint y: 335, endPoint x: 890, endPoint y: 450, distance: 182.0
click at [890, 450] on div "壹、宗旨 為發掘及培植文學人才，推廣文藝欣賞之風氣，以鼓勵愛好文學人士創作。 貳、辦理單位 一、指導單位：桃園市政府、桃園市議會 二、主辦單位：桃園市政府文化…" at bounding box center [926, 466] width 532 height 2049
click at [890, 193] on p "（二） 請至「桃園[PERSON_NAME]文學奬」活動官網之「徵獎辦法」處點選表單連結，填妥個人資料及報名表相關欄位，並上傳徵選作品電子檔。待執行單位確認投…" at bounding box center [926, 170] width 532 height 46
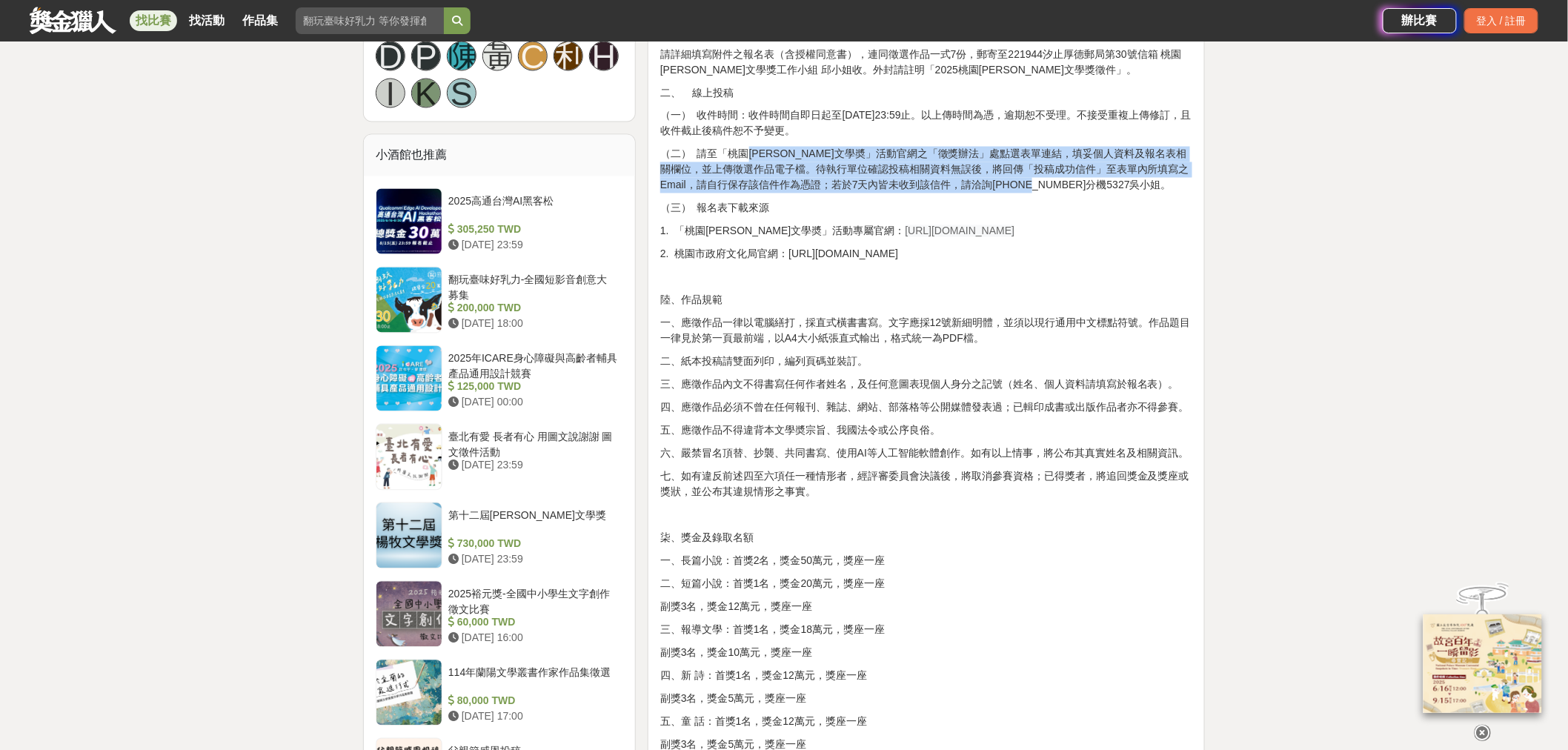
drag, startPoint x: 838, startPoint y: 417, endPoint x: 768, endPoint y: 371, distance: 83.8
click at [768, 371] on div "壹、宗旨 為發掘及培植文學人才，推廣文藝欣賞之風氣，以鼓勵愛好文學人士創作。 貳、辦理單位 一、指導單位：桃園市政府、桃園市議會 二、主辦單位：桃園市政府文化…" at bounding box center [926, 466] width 532 height 2049
click at [759, 193] on p "（二） 請至「桃園[PERSON_NAME]文學奬」活動官網之「徵獎辦法」處點選表單連結，填妥個人資料及報名表相關欄位，並上傳徵選作品電子檔。待執行單位確認投…" at bounding box center [926, 170] width 532 height 46
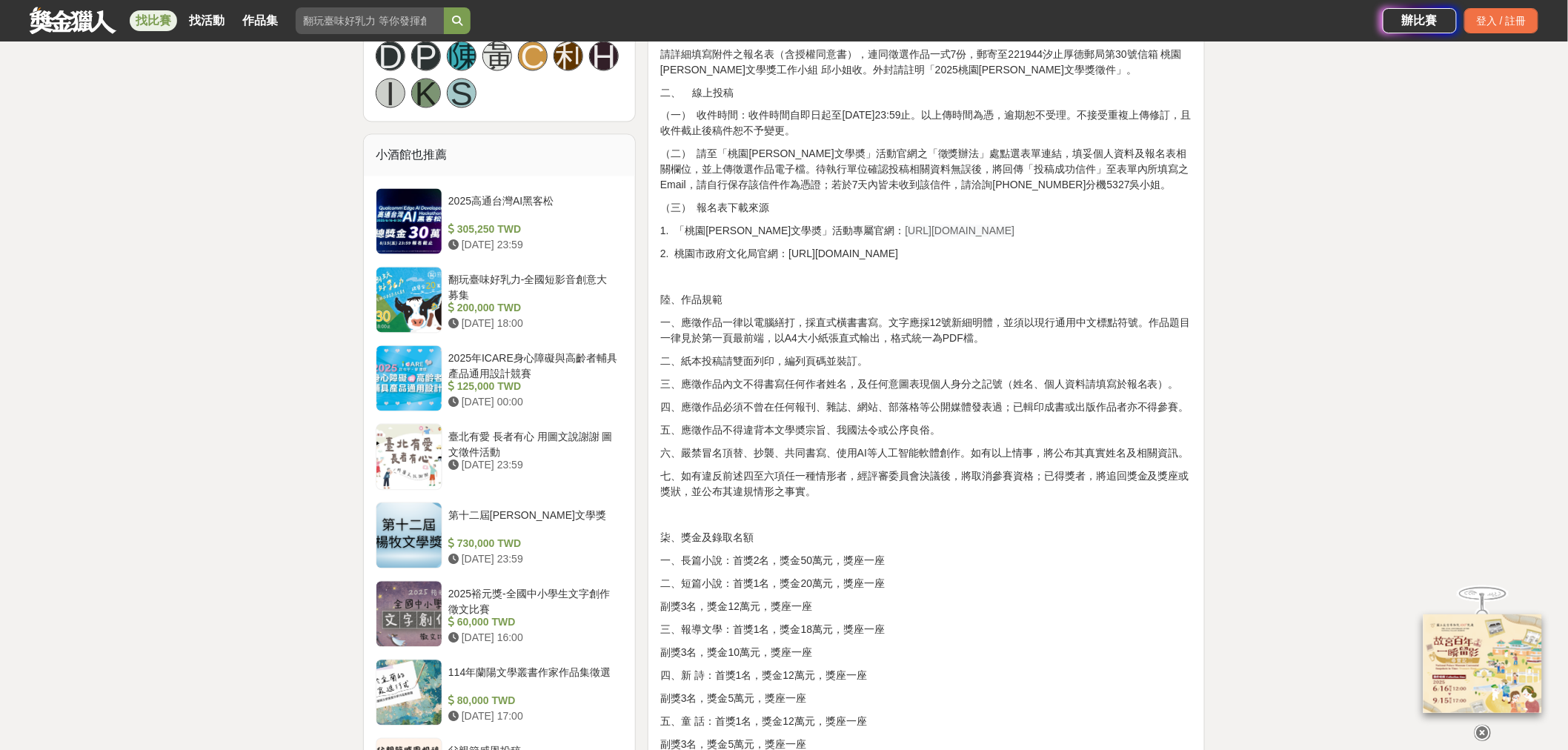
click at [759, 193] on p "（二） 請至「桃園[PERSON_NAME]文學奬」活動官網之「徵獎辦法」處點選表單連結，填妥個人資料及報名表相關欄位，並上傳徵選作品電子檔。待執行單位確認投…" at bounding box center [926, 170] width 532 height 46
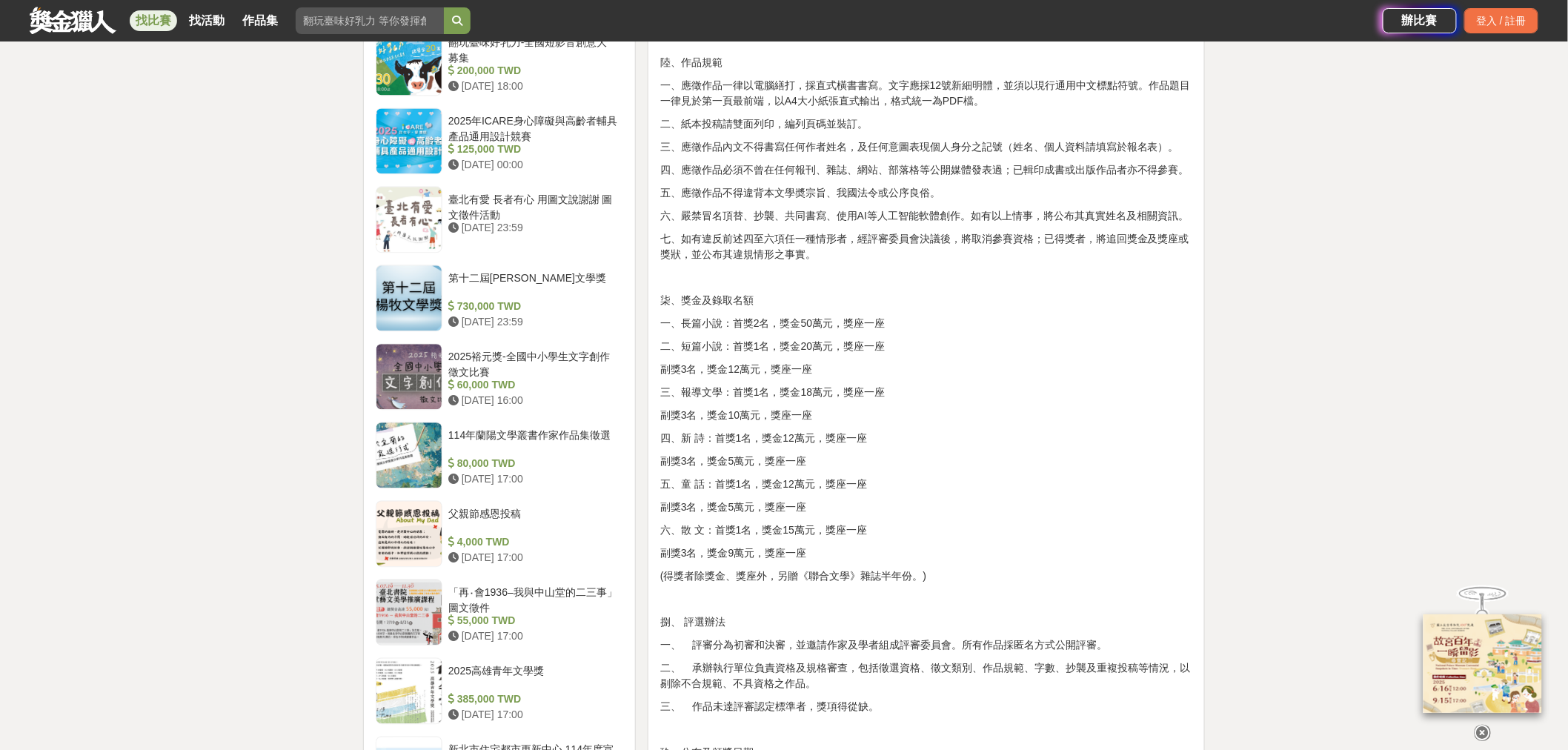
scroll to position [1317, 0]
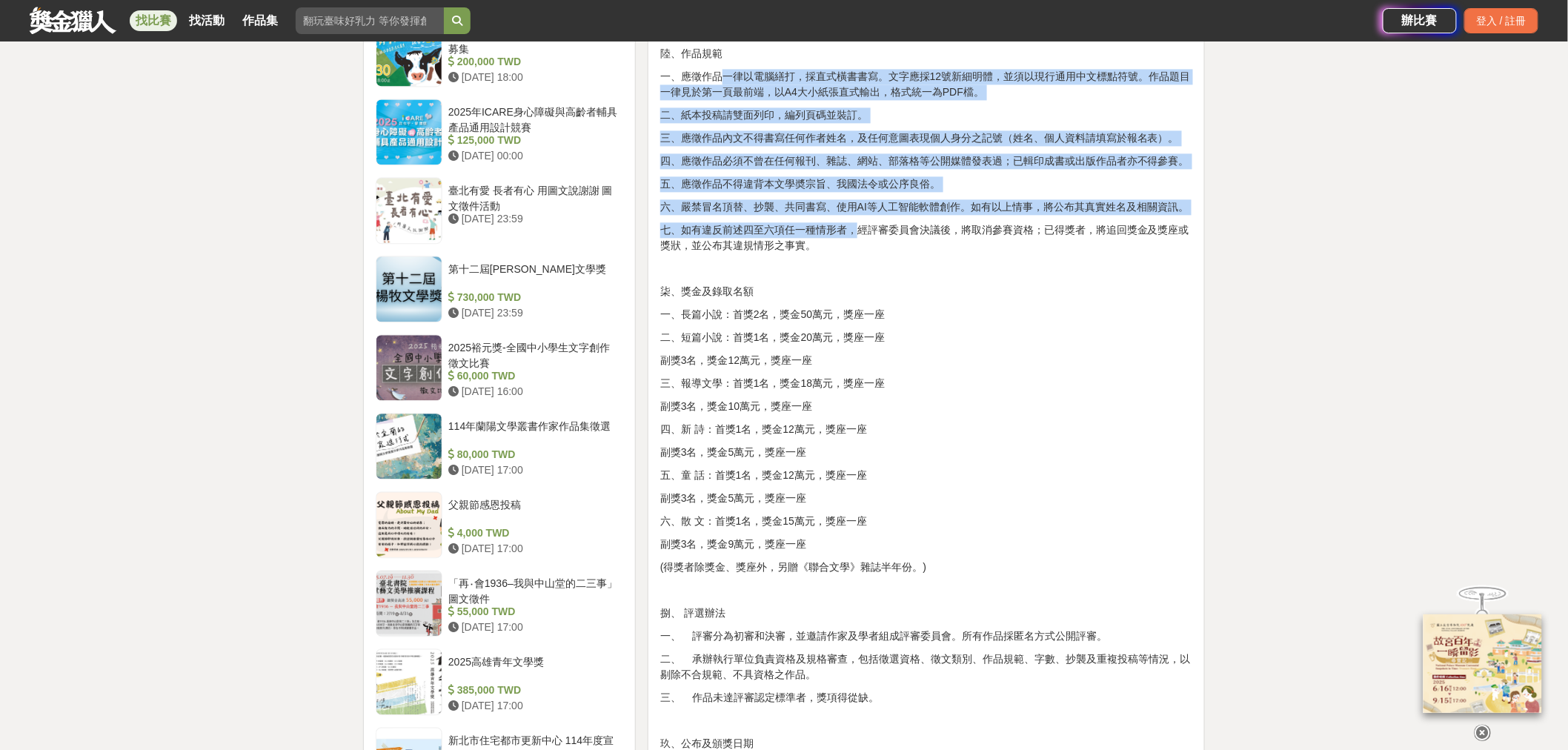
drag, startPoint x: 737, startPoint y: 368, endPoint x: 910, endPoint y: 643, distance: 324.9
click at [910, 643] on div "壹、宗旨 為發掘及培植文學人才，推廣文藝欣賞之風氣，以鼓勵愛好文學人士創作。 貳、辦理單位 一、指導單位：桃園市政府、桃園市議會 二、主辦單位：桃園市政府文化…" at bounding box center [926, 219] width 532 height 2049
click at [910, 253] on p "七、如有違反前述四至六項任一種情形者，經評審委員會決議後，將取消參賽資格；已得獎者，將追回獎金及獎座或獎狀，並公布其違規情形之事實。" at bounding box center [926, 238] width 532 height 31
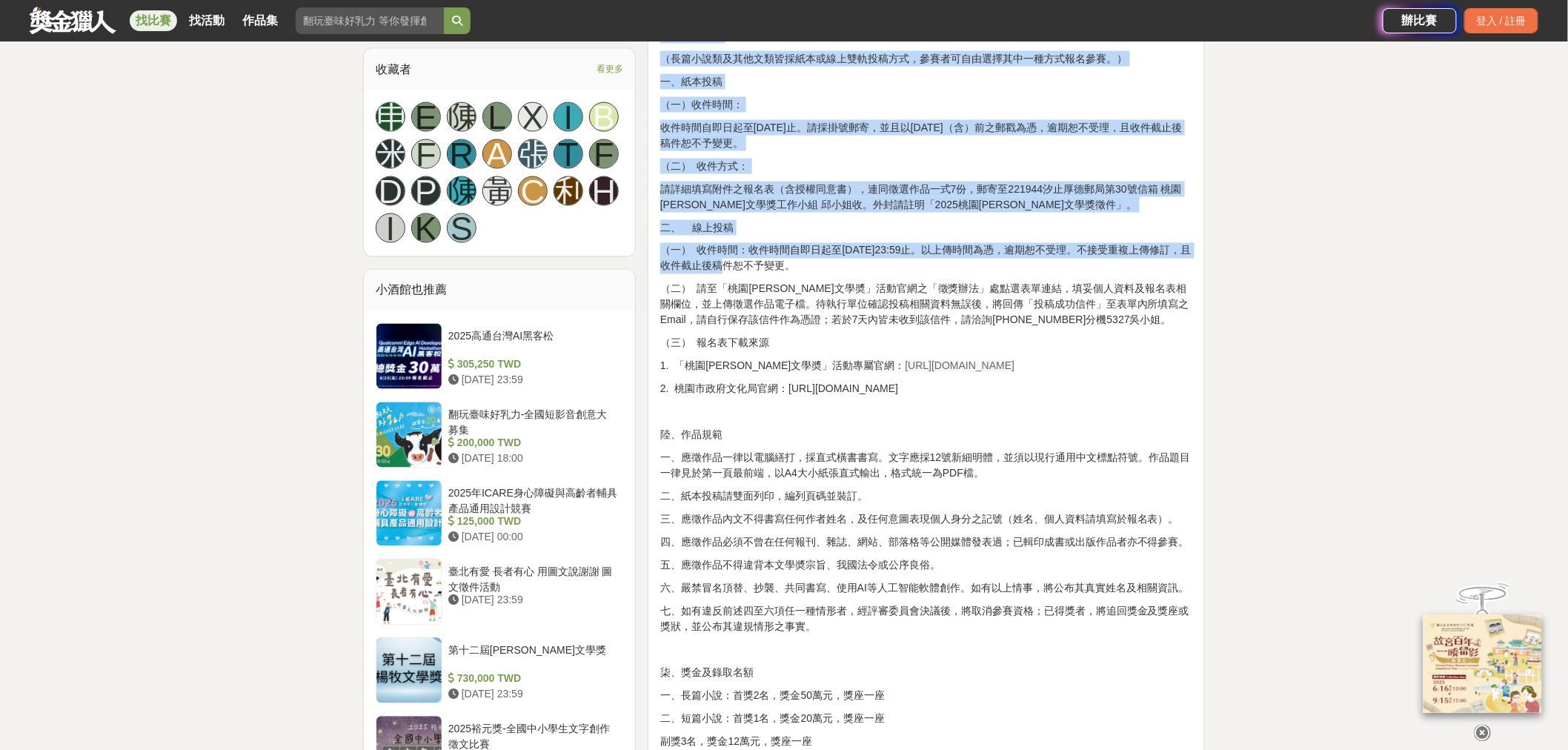
scroll to position [988, 0]
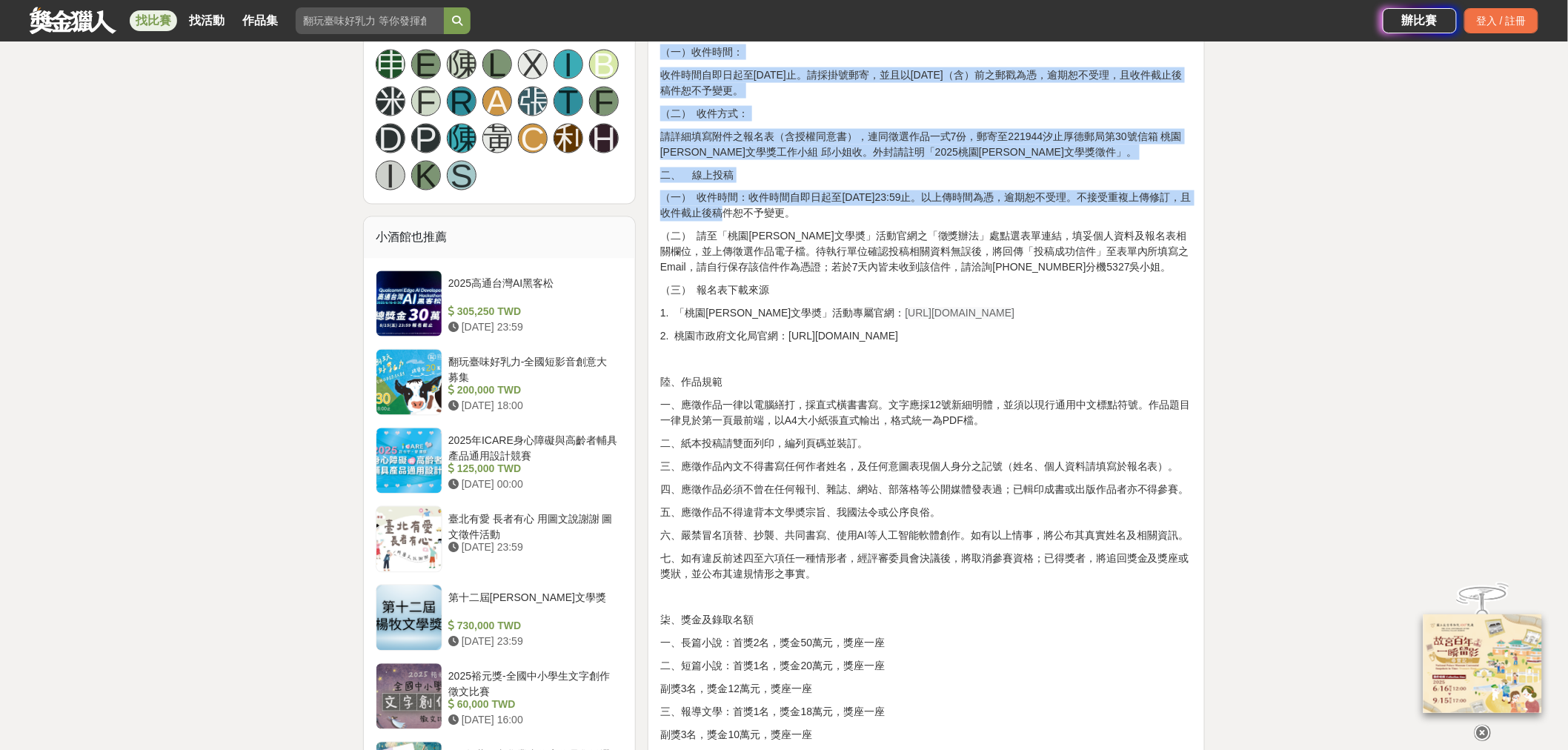
drag, startPoint x: 902, startPoint y: 244, endPoint x: 1110, endPoint y: 601, distance: 413.2
click at [1110, 601] on div "壹、宗旨 為發掘及培植文學人才，推廣文藝欣賞之風氣，以鼓勵愛好文學人士創作。 貳、辦理單位 一、指導單位：桃園市政府、桃園市議會 二、主辦單位：桃園市政府文化…" at bounding box center [926, 548] width 532 height 2049
click at [1110, 344] on p "2. 桃園市政府文化局官網：[URL][DOMAIN_NAME]" at bounding box center [926, 336] width 532 height 15
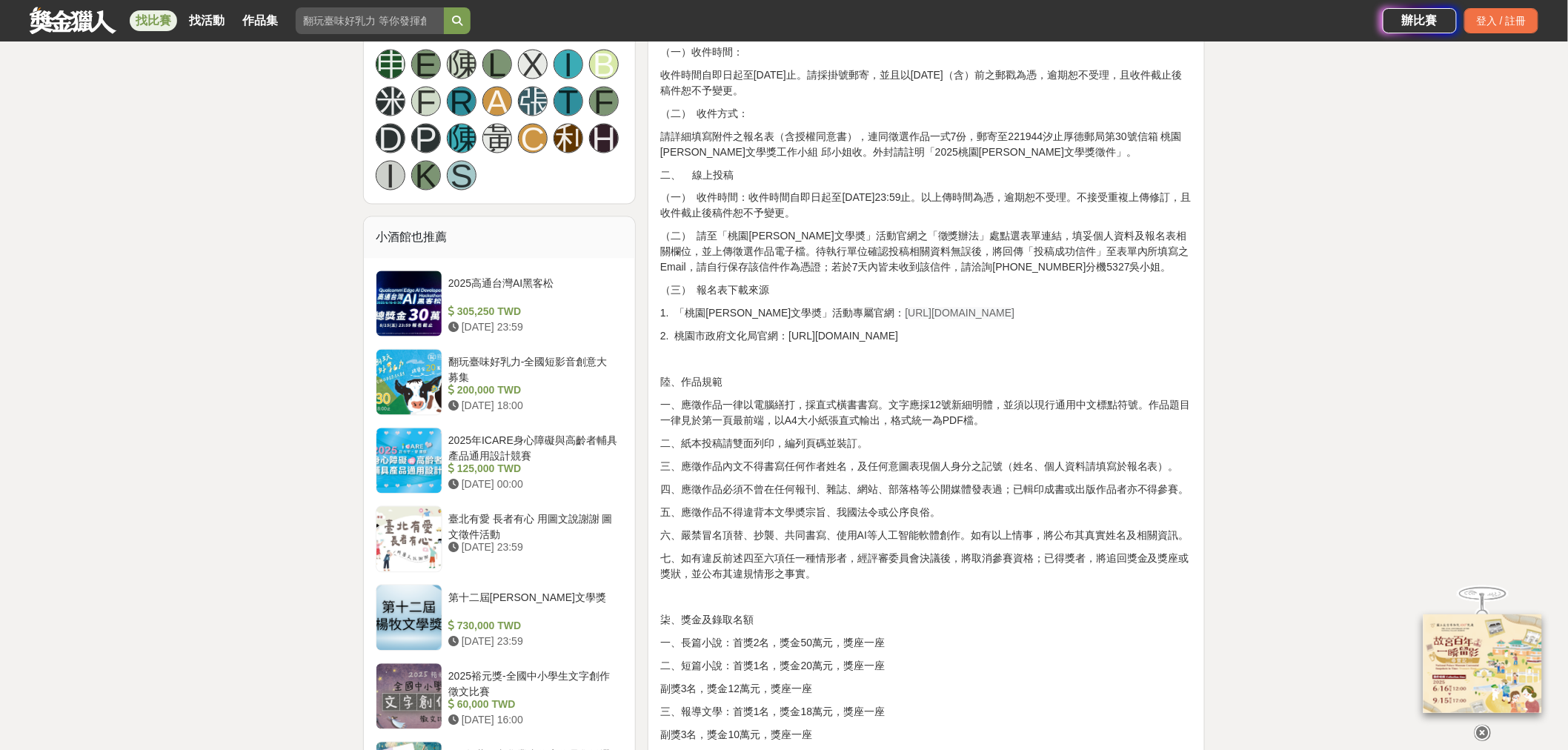
drag, startPoint x: 1097, startPoint y: 593, endPoint x: 1016, endPoint y: 188, distance: 413.0
click at [1016, 188] on div "壹、宗旨 為發掘及培植文學人才，推廣文藝欣賞之風氣，以鼓勵愛好文學人士創作。 貳、辦理單位 一、指導單位：桃園市政府、桃園市議會 二、主辦單位：桃園市政府文化…" at bounding box center [926, 548] width 532 height 2049
click at [1016, 37] on p "一、紙本投稿" at bounding box center [926, 29] width 532 height 15
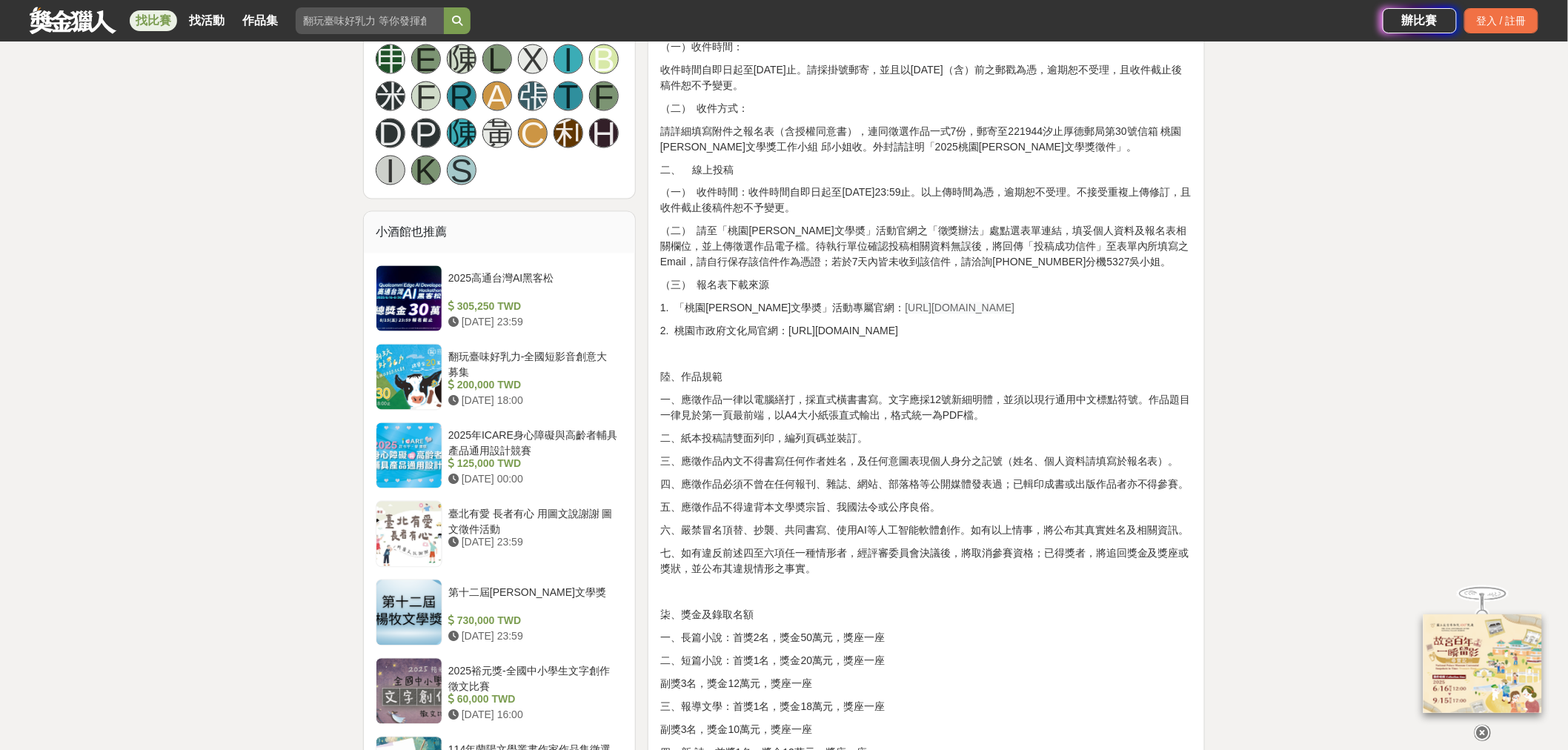
scroll to position [1070, 0]
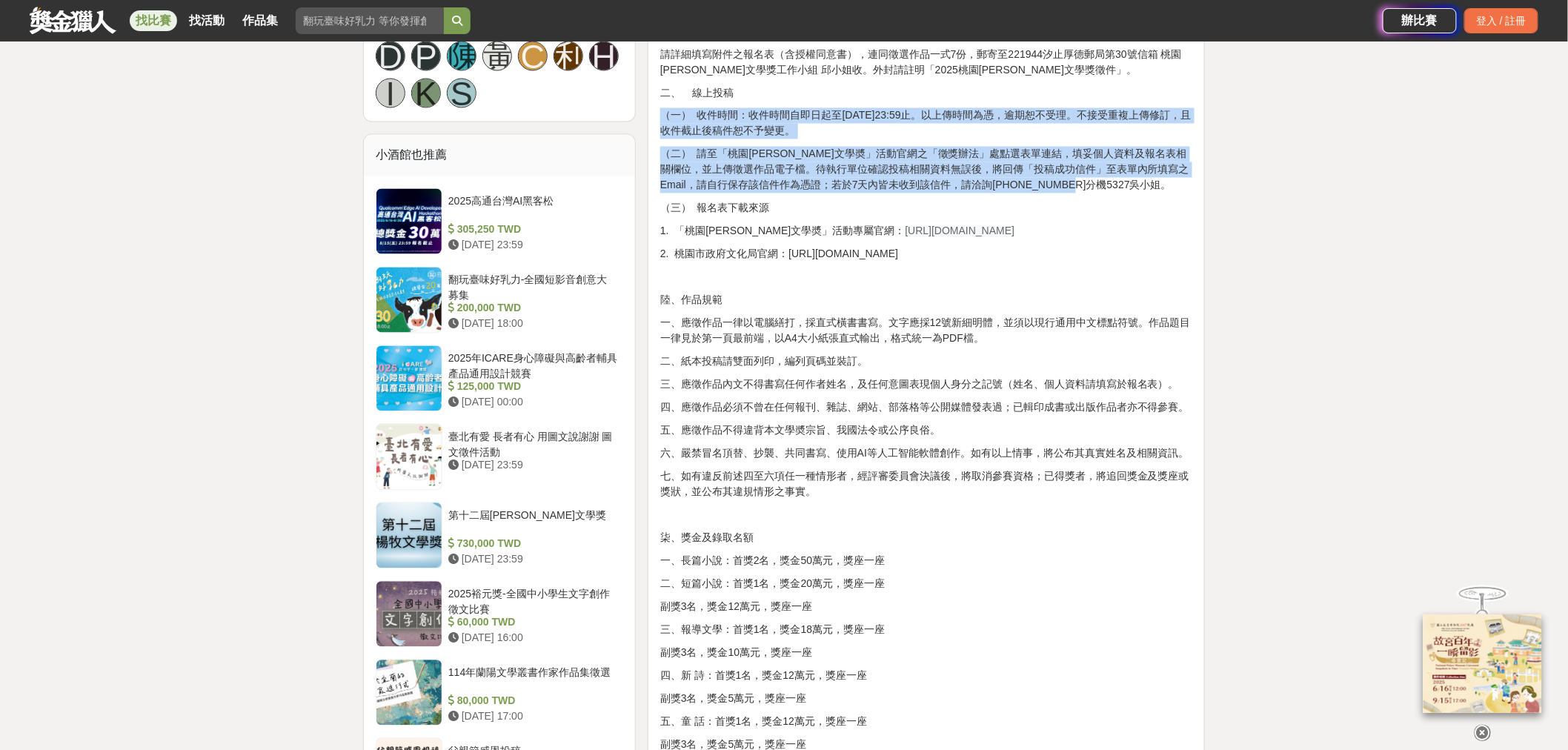
drag, startPoint x: 1028, startPoint y: 301, endPoint x: 1038, endPoint y: 445, distance: 144.3
click at [1038, 445] on div "壹、宗旨 為發掘及培植文學人才，推廣文藝欣賞之風氣，以鼓勵愛好文學人士創作。 貳、辦理單位 一、指導單位：桃園市政府、桃園市議會 二、主辦單位：桃園市政府文化…" at bounding box center [926, 466] width 532 height 2049
click at [1038, 193] on p "（二） 請至「桃園[PERSON_NAME]文學奬」活動官網之「徵獎辦法」處點選表單連結，填妥個人資料及報名表相關欄位，並上傳徵選作品電子檔。待執行單位確認投…" at bounding box center [926, 170] width 532 height 46
drag, startPoint x: 1037, startPoint y: 443, endPoint x: 1042, endPoint y: 275, distance: 168.1
click at [1042, 275] on div "壹、宗旨 為發掘及培植文學人才，推廣文藝欣賞之風氣，以鼓勵愛好文學人士創作。 貳、辦理單位 一、指導單位：桃園市政府、桃園市議會 二、主辦單位：桃園市政府文化…" at bounding box center [926, 466] width 532 height 2049
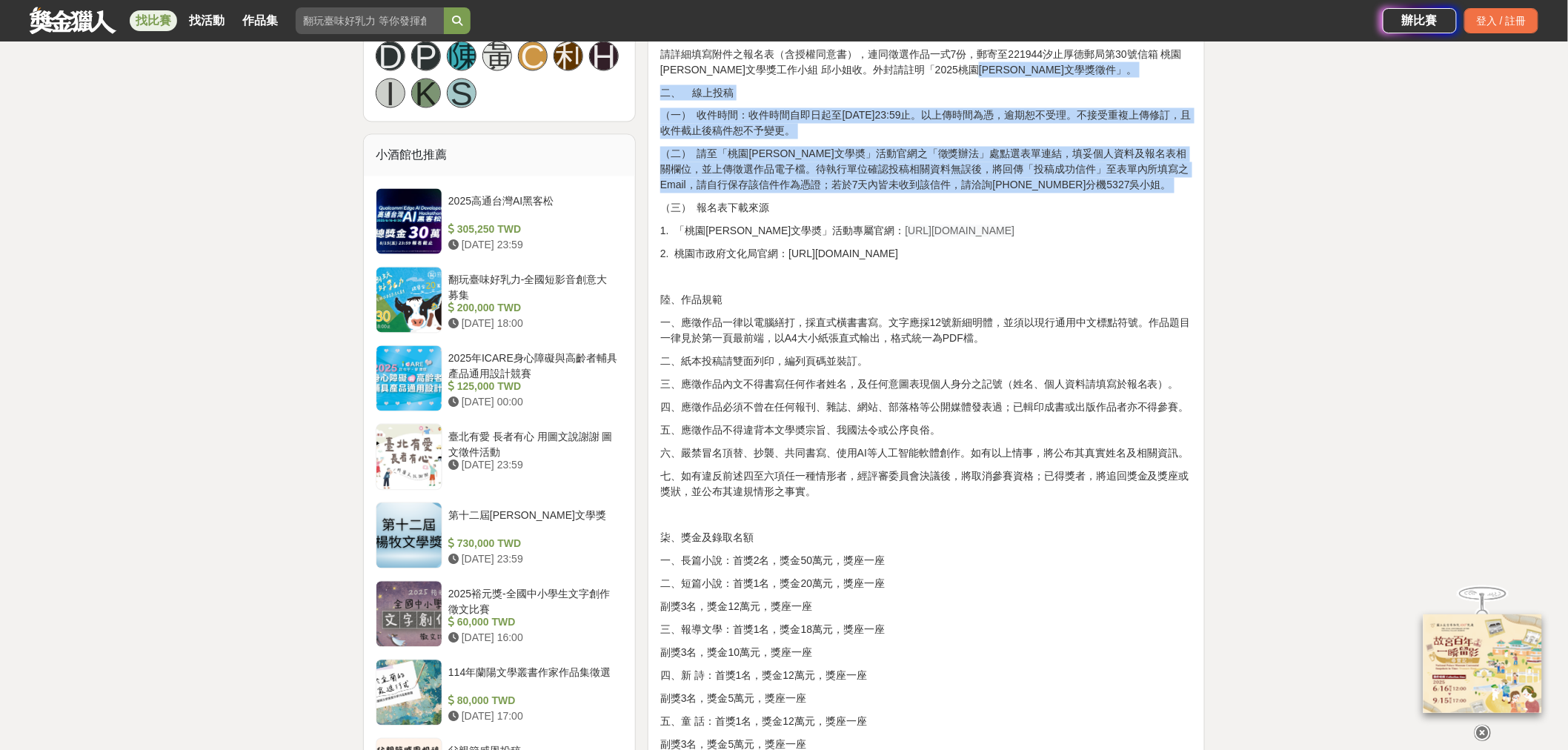
click at [1042, 77] on p "請詳細填寫附件之報名表（含授權同意書），連同徵選作品一式7份，郵寄至221944汐止厚德郵局第30號信箱 桃園[PERSON_NAME]文學獎工作小組 邱小姐…" at bounding box center [926, 62] width 532 height 31
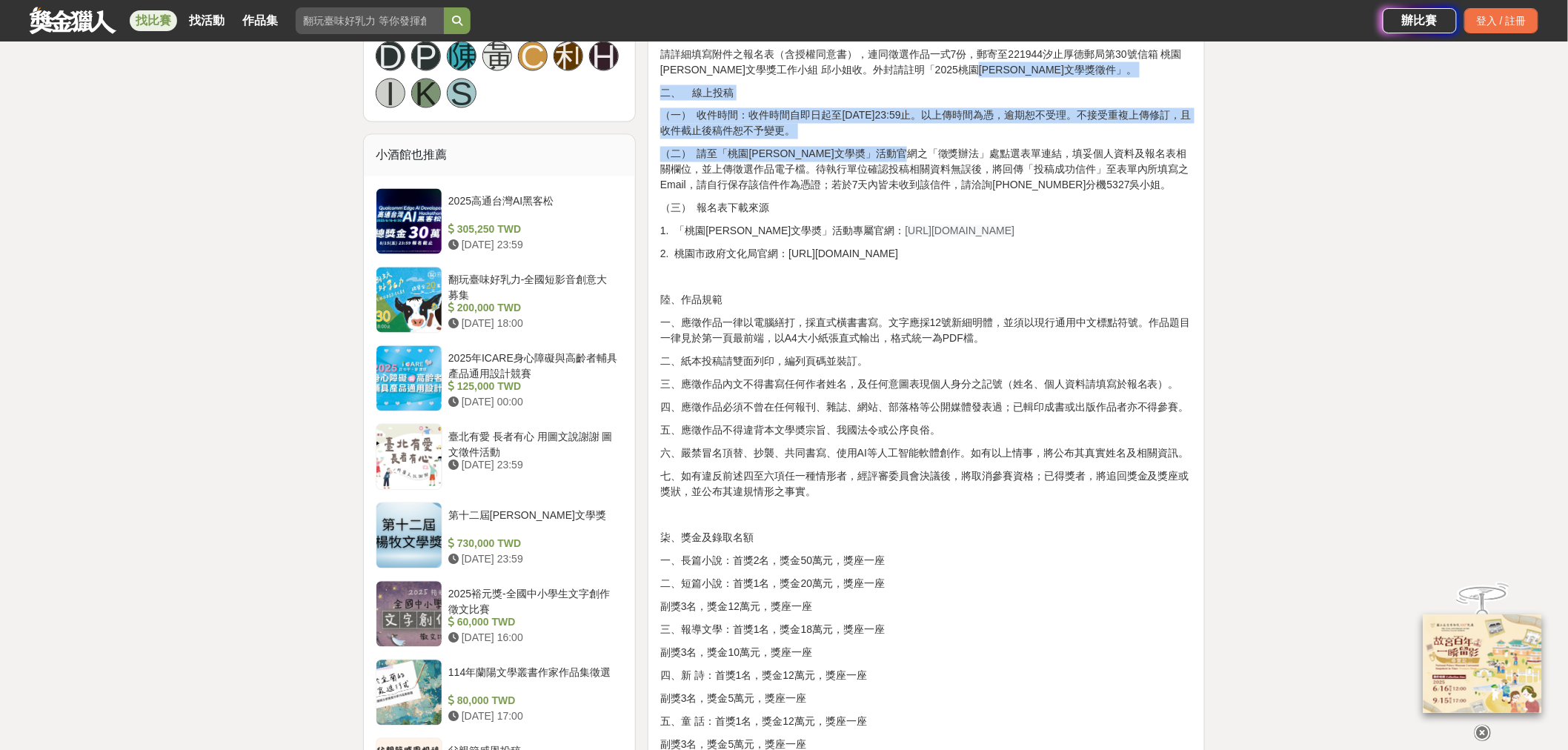
drag, startPoint x: 1031, startPoint y: 280, endPoint x: 1031, endPoint y: 386, distance: 106.0
click at [1031, 386] on div "壹、宗旨 為發掘及培植文學人才，推廣文藝欣賞之風氣，以鼓勵愛好文學人士創作。 貳、辦理單位 一、指導單位：桃園市政府、桃園市議會 二、主辦單位：桃園市政府文化…" at bounding box center [926, 466] width 532 height 2049
click at [1031, 193] on p "（二） 請至「桃園[PERSON_NAME]文學奬」活動官網之「徵獎辦法」處點選表單連結，填妥個人資料及報名表相關欄位，並上傳徵選作品電子檔。待執行單位確認投…" at bounding box center [926, 170] width 532 height 46
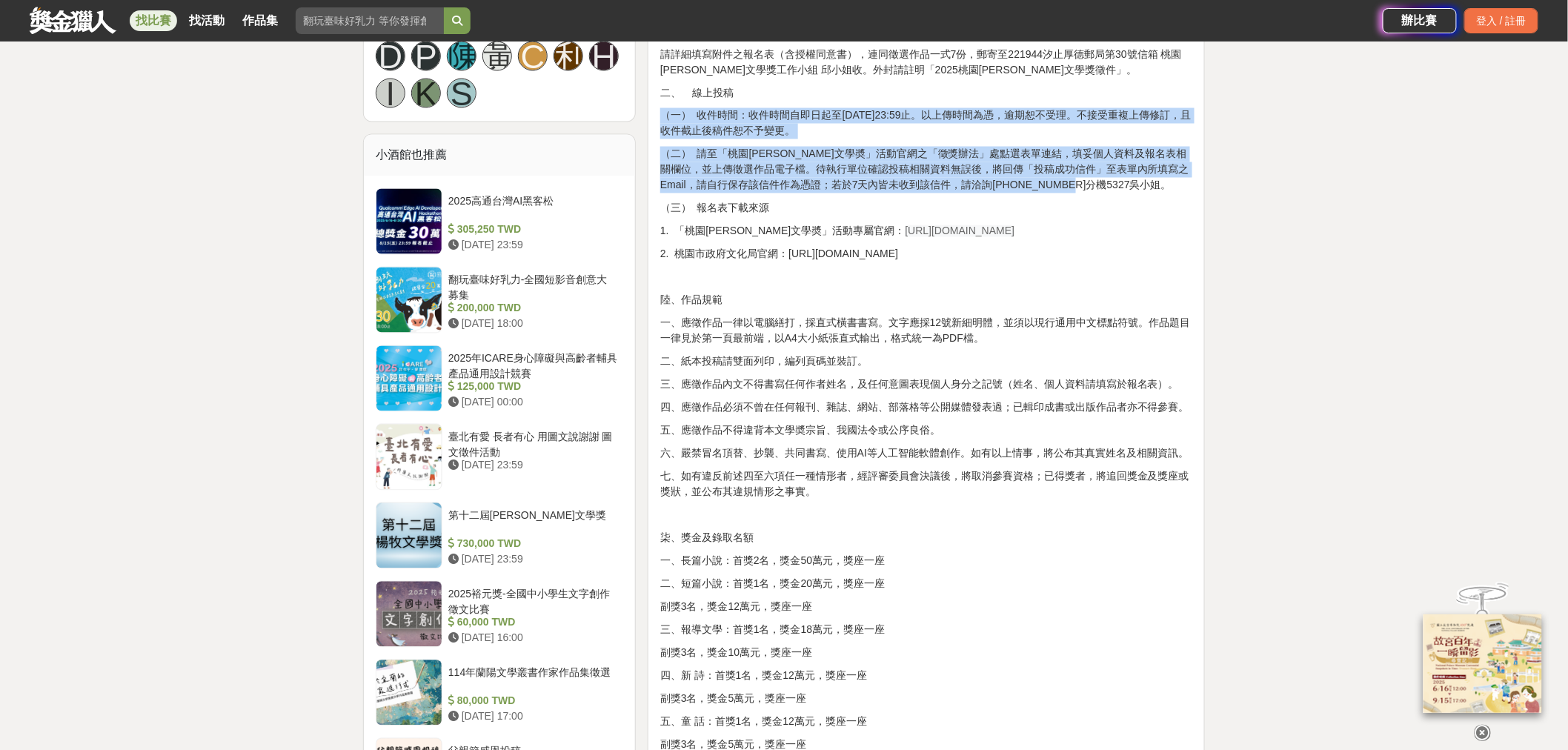
drag, startPoint x: 990, startPoint y: 438, endPoint x: 882, endPoint y: 298, distance: 176.8
click at [882, 298] on div "壹、宗旨 為發掘及培植文學人才，推廣文藝欣賞之風氣，以鼓勵愛好文學人士創作。 貳、辦理單位 一、指導單位：桃園市政府、桃園市議會 二、主辦單位：桃園市政府文化…" at bounding box center [926, 466] width 532 height 2049
click at [865, 101] on p "二、 線上投稿" at bounding box center [926, 92] width 532 height 15
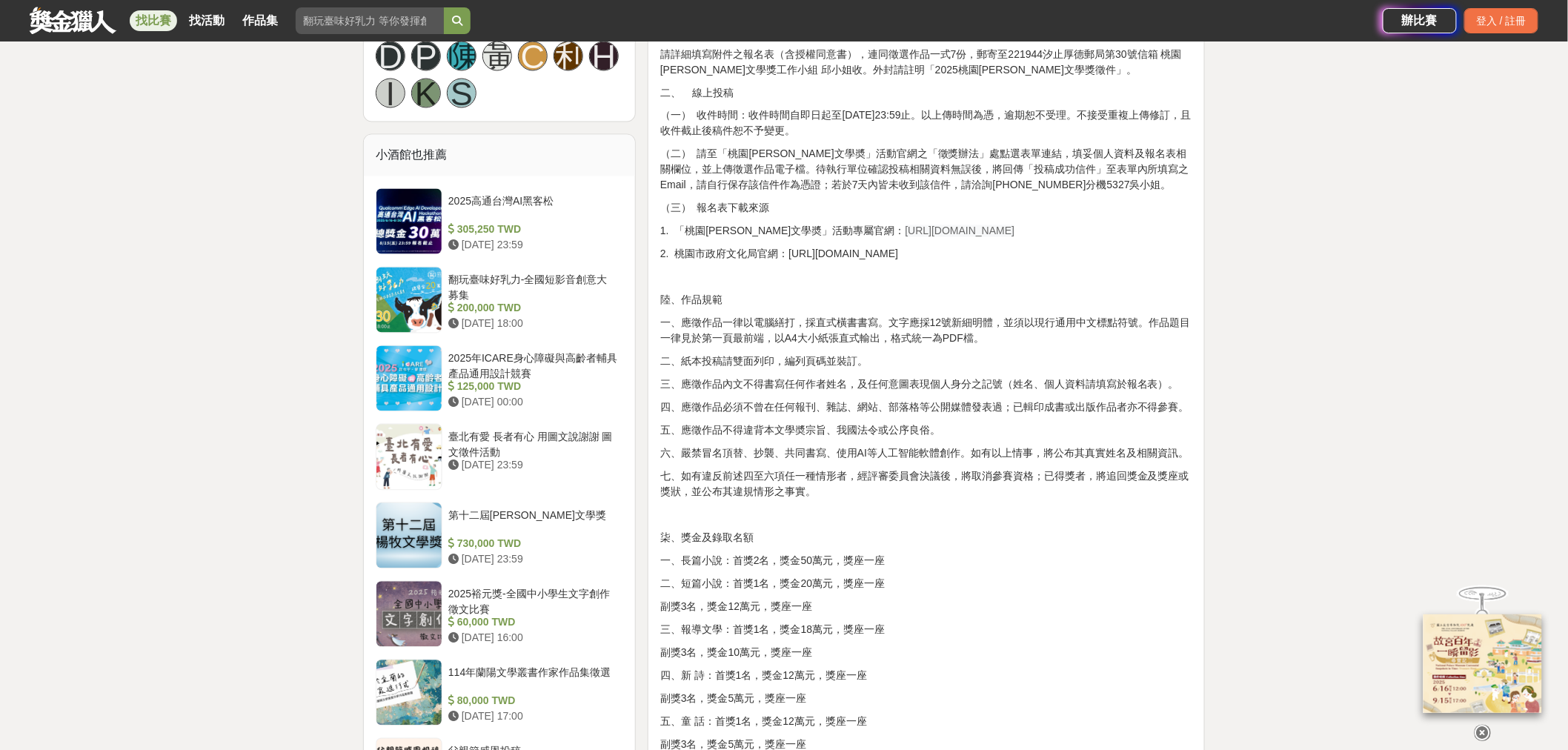
click at [1013, 216] on p "（三） 報名表下載來源" at bounding box center [926, 208] width 532 height 15
drag, startPoint x: 1068, startPoint y: 501, endPoint x: 899, endPoint y: 495, distance: 169.1
click at [899, 240] on p "1. 「桃園[PERSON_NAME]文學奬」活動專屬官網： [URL][DOMAIN_NAME]" at bounding box center [926, 231] width 532 height 15
copy span "[URL][DOMAIN_NAME]"
